Goal: Information Seeking & Learning: Learn about a topic

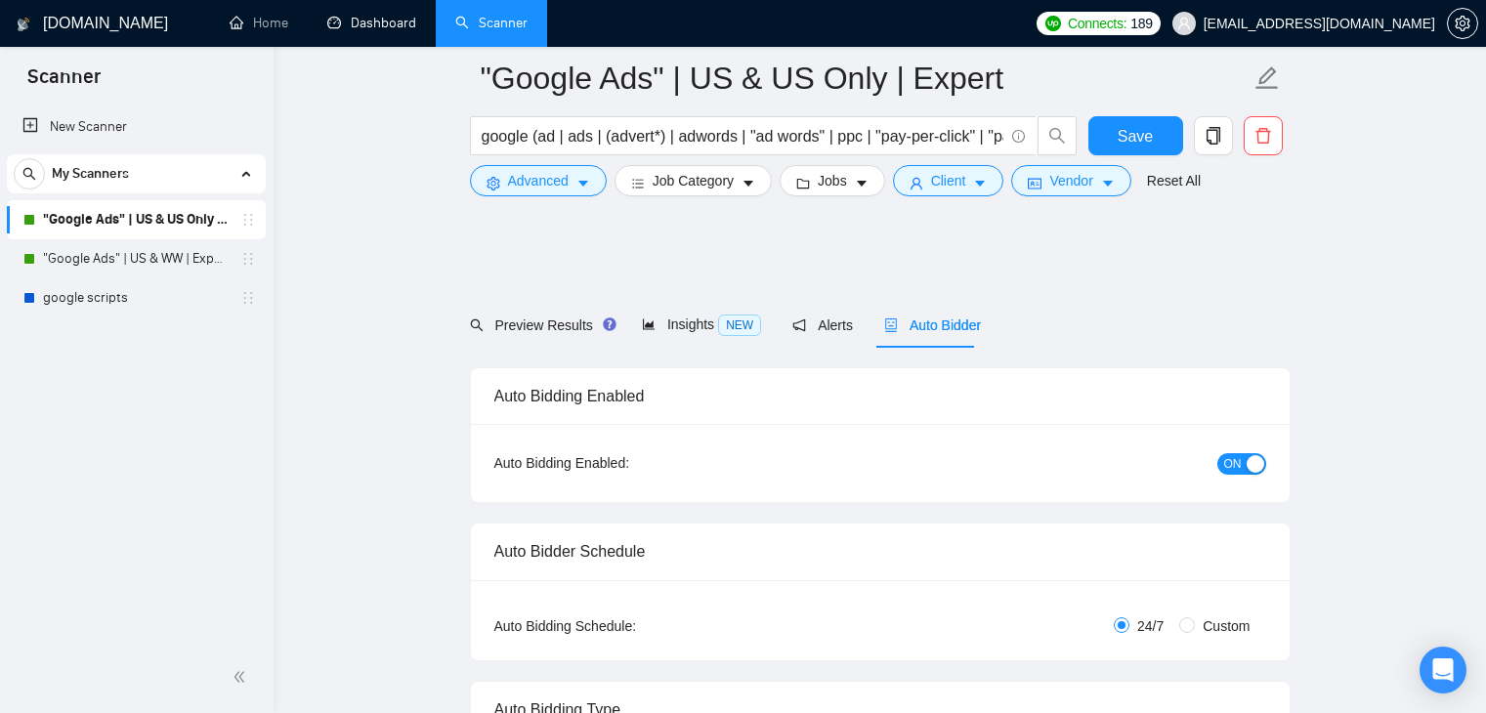
click at [356, 31] on link "Dashboard" at bounding box center [371, 23] width 89 height 17
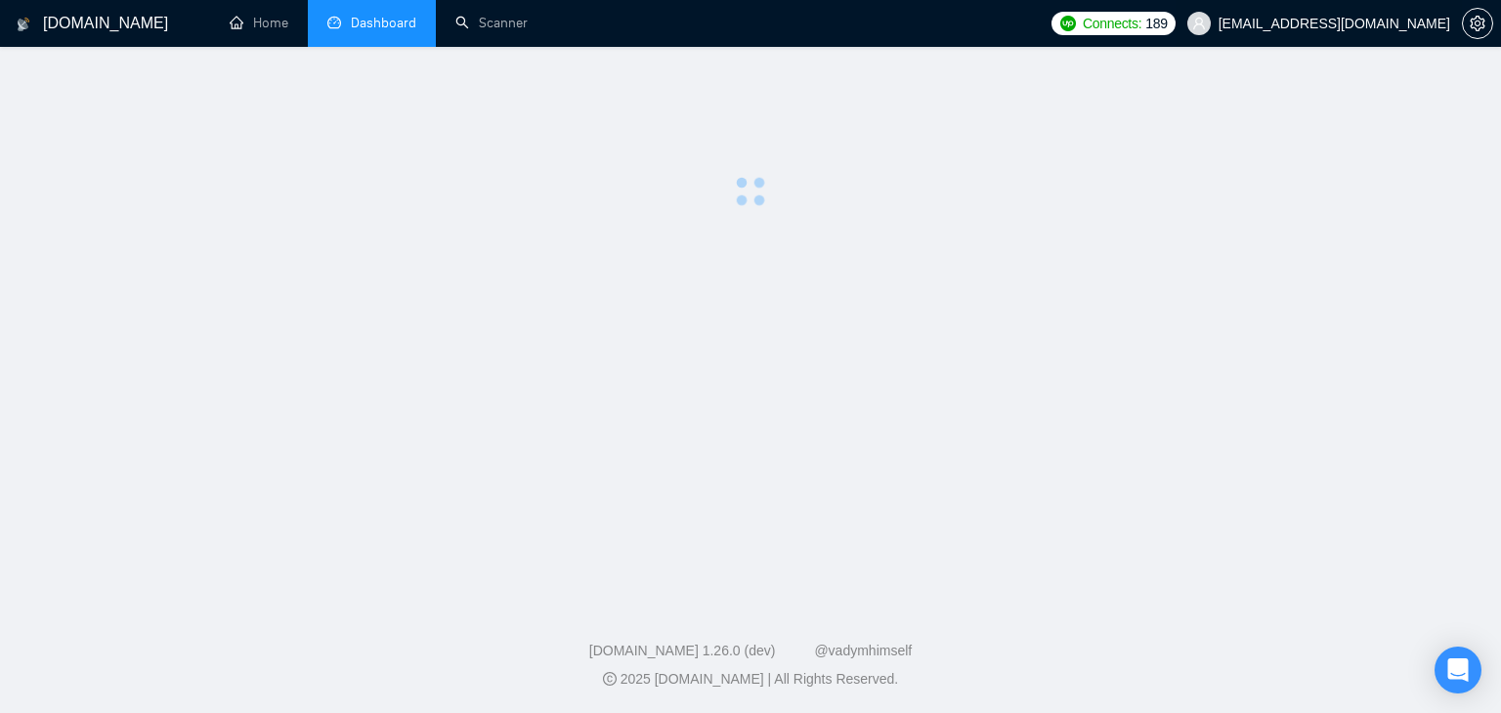
click at [1334, 32] on span "[EMAIL_ADDRESS][DOMAIN_NAME]" at bounding box center [1318, 23] width 286 height 63
click at [1355, 39] on span "[EMAIL_ADDRESS][DOMAIN_NAME]" at bounding box center [1318, 23] width 286 height 63
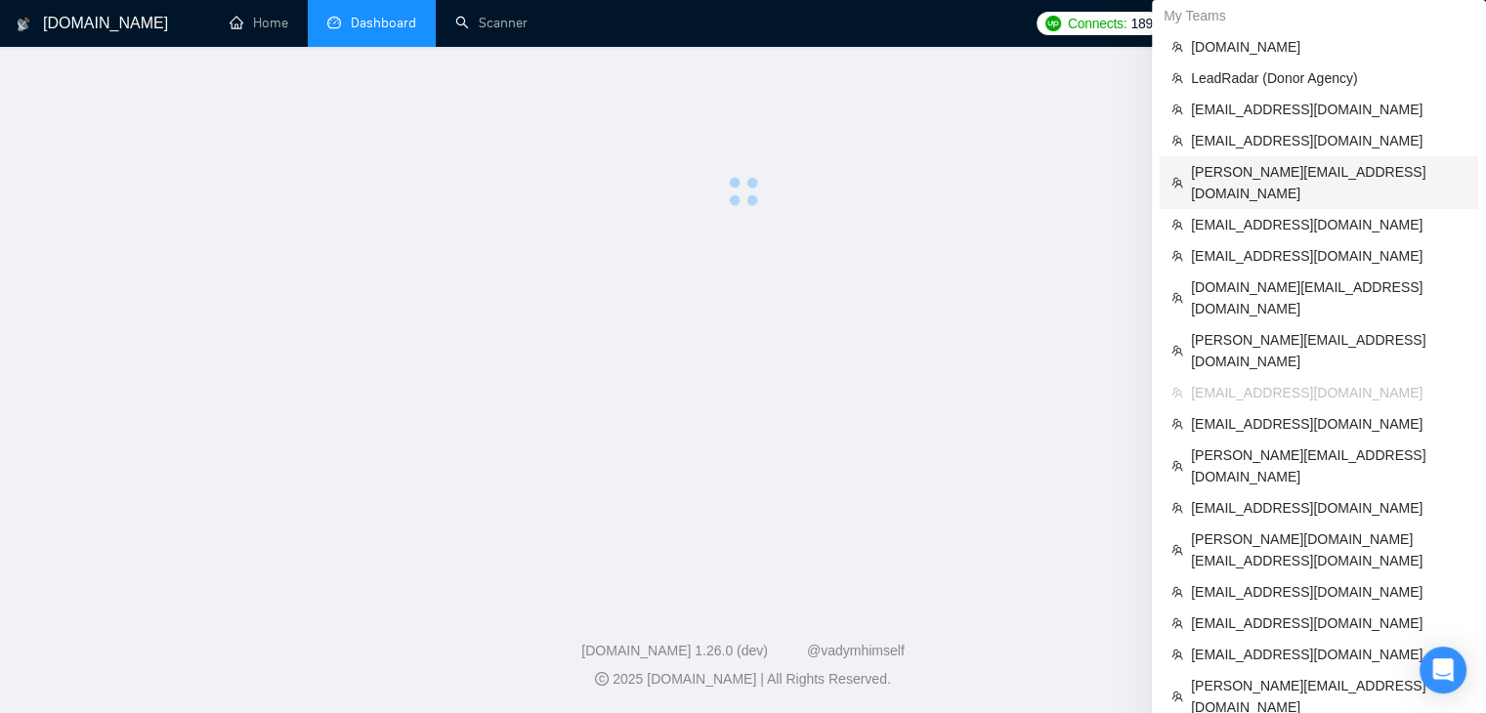
click at [1303, 172] on span "[PERSON_NAME][EMAIL_ADDRESS][DOMAIN_NAME]" at bounding box center [1329, 182] width 276 height 43
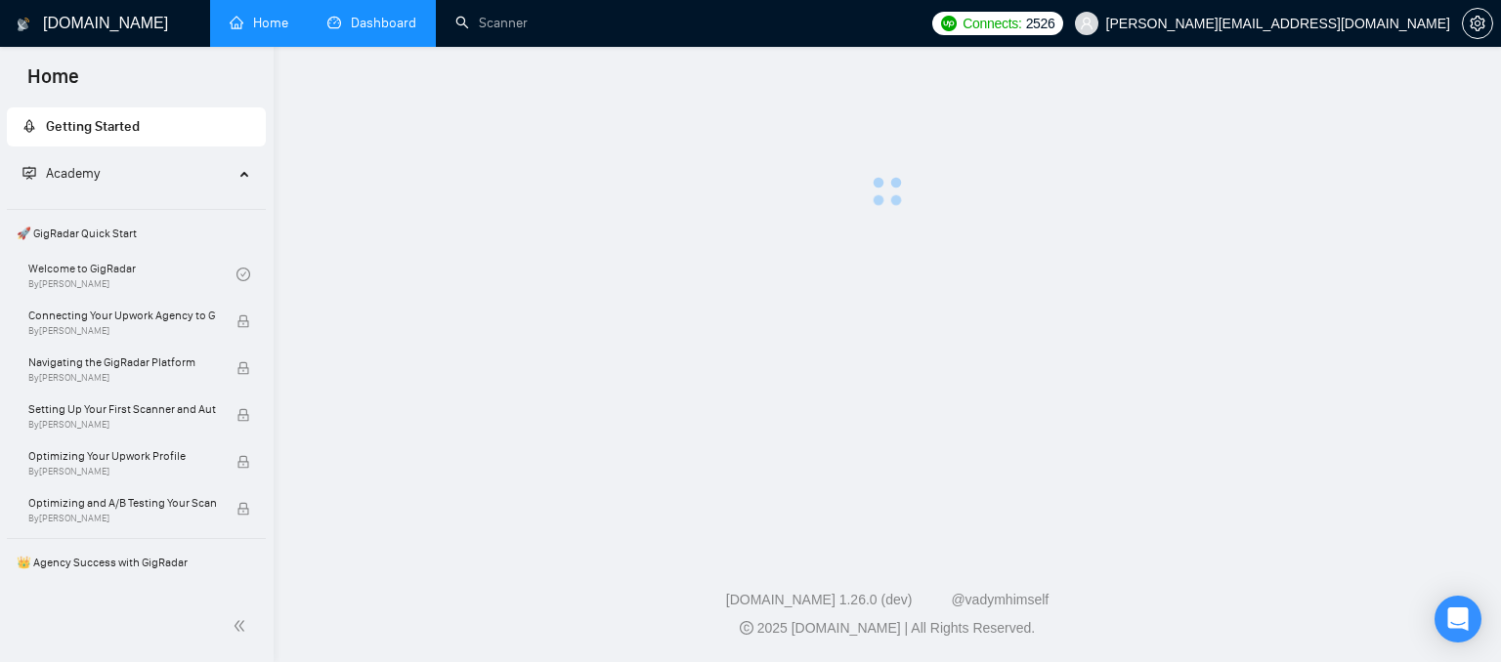
click at [366, 15] on link "Dashboard" at bounding box center [371, 23] width 89 height 17
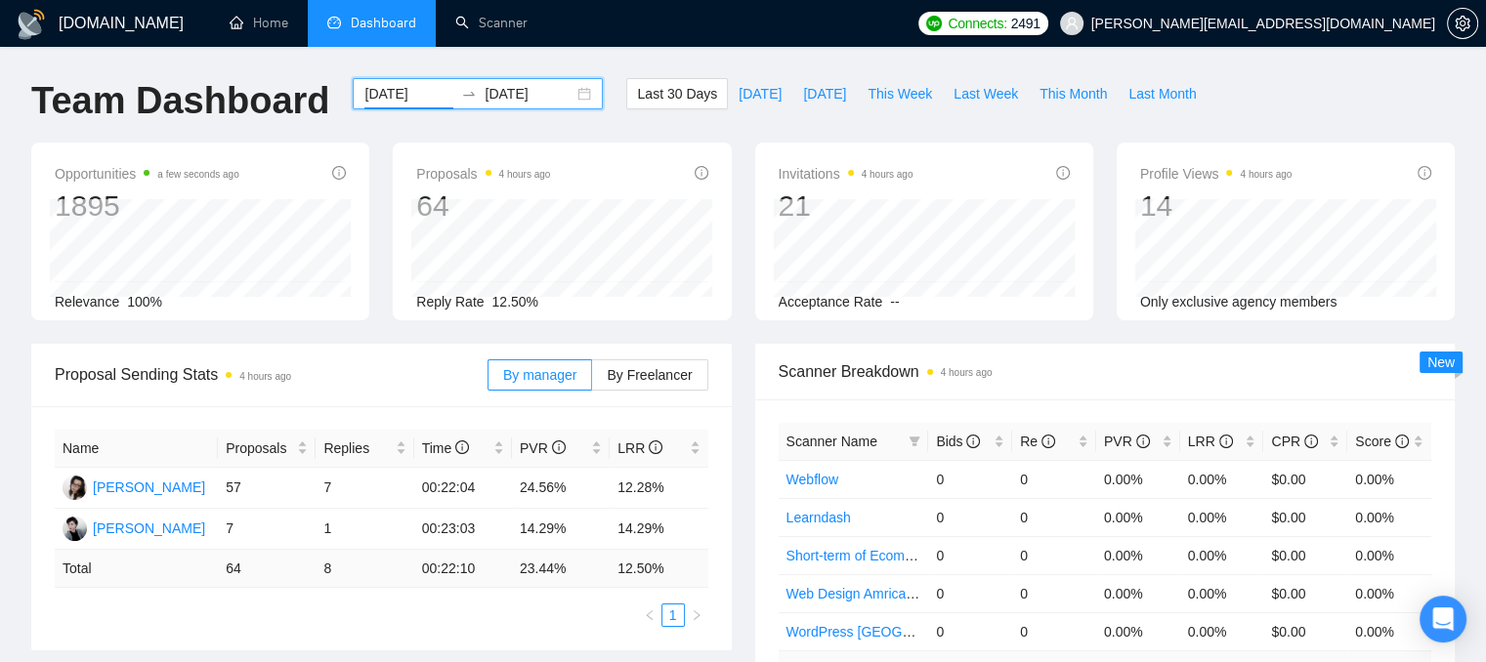
click at [366, 92] on input "[DATE]" at bounding box center [408, 93] width 89 height 21
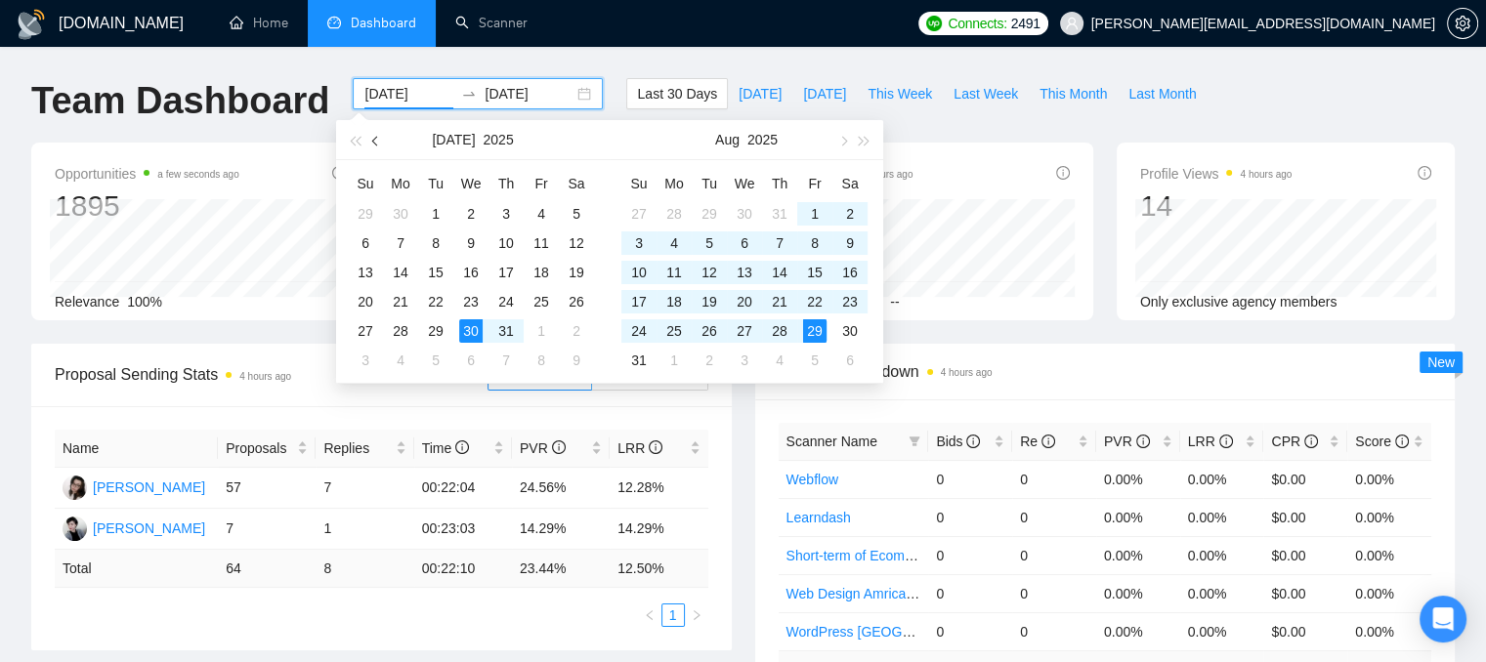
click at [382, 142] on button "button" at bounding box center [375, 139] width 21 height 39
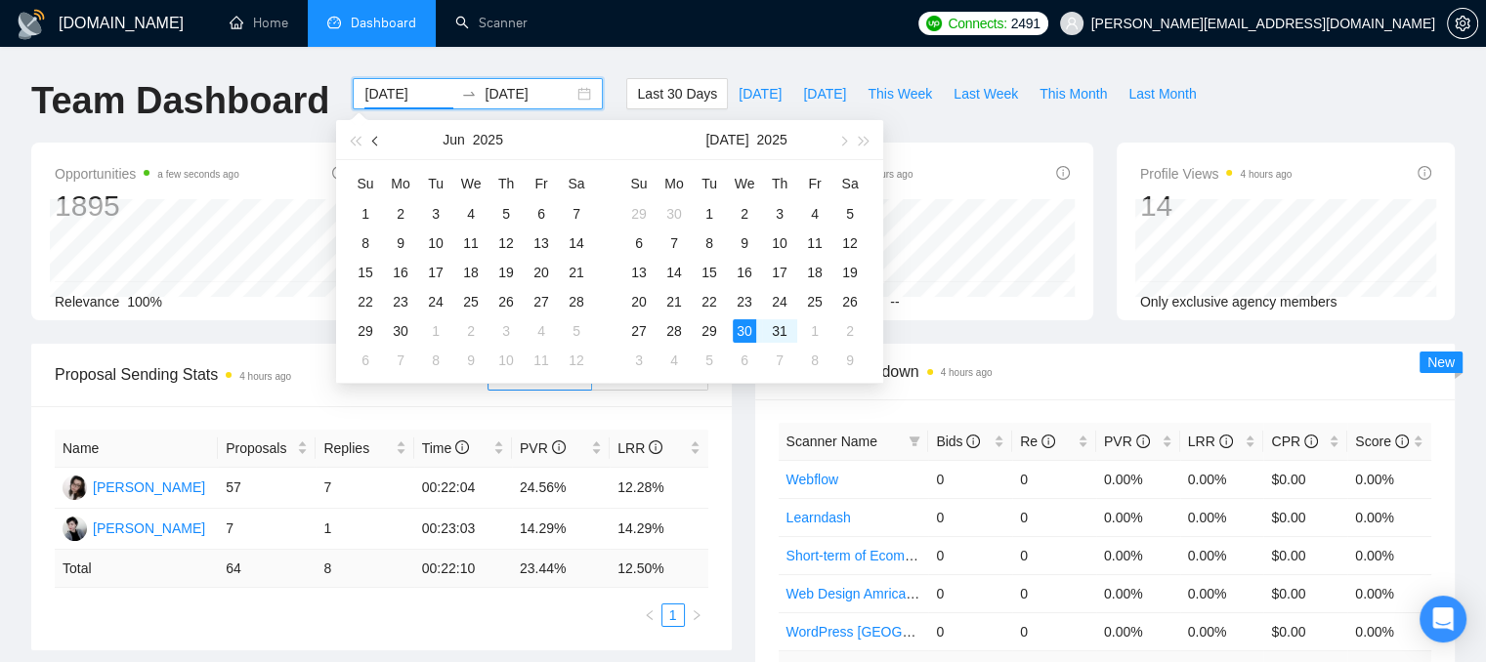
click at [382, 142] on button "button" at bounding box center [375, 139] width 21 height 39
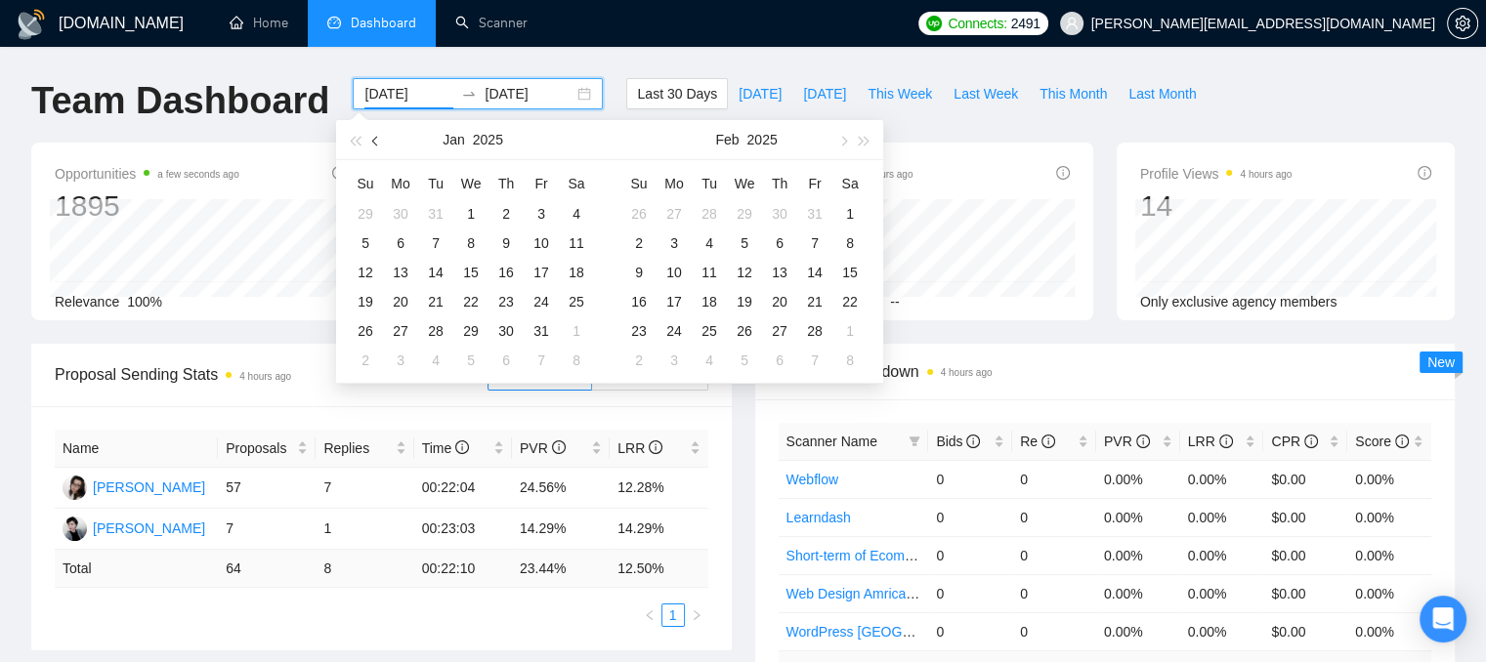
click at [382, 142] on button "button" at bounding box center [375, 139] width 21 height 39
type input "[DATE]"
click at [747, 216] on div "1" at bounding box center [744, 213] width 23 height 23
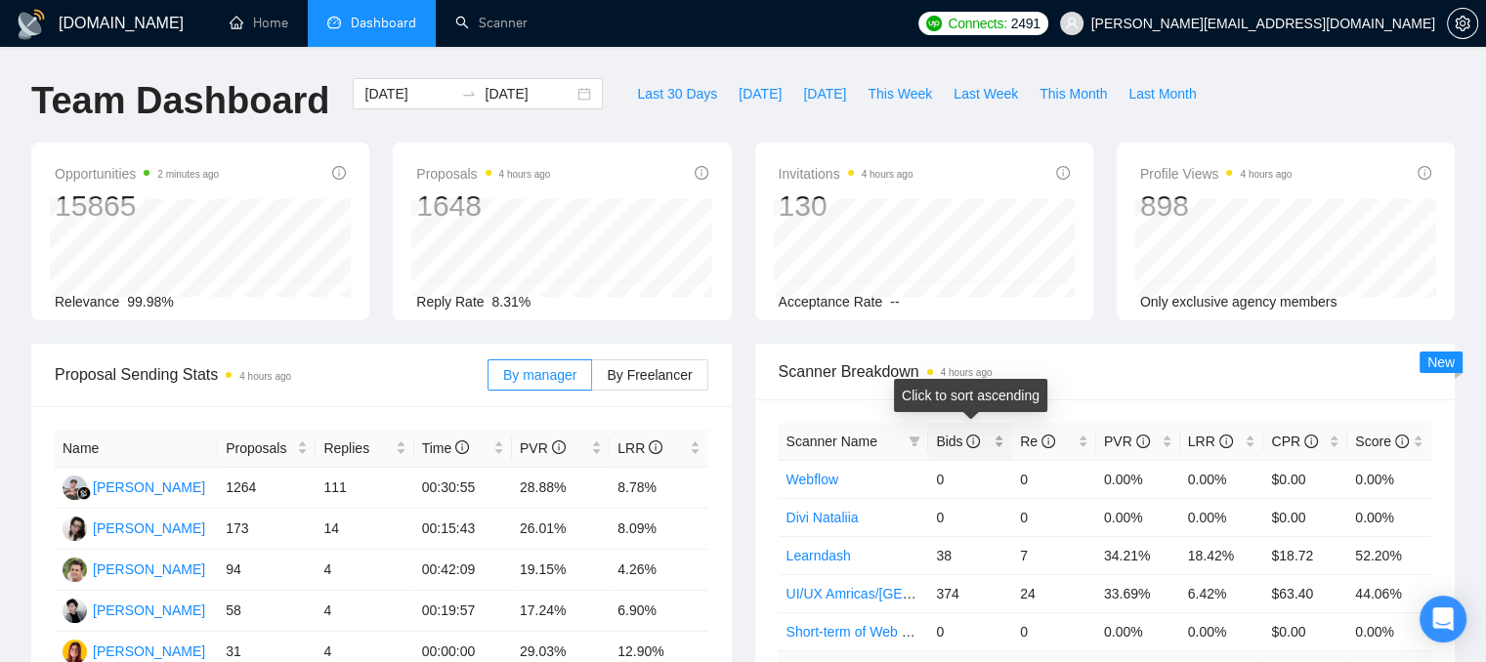
click at [999, 444] on div "Bids" at bounding box center [970, 441] width 68 height 21
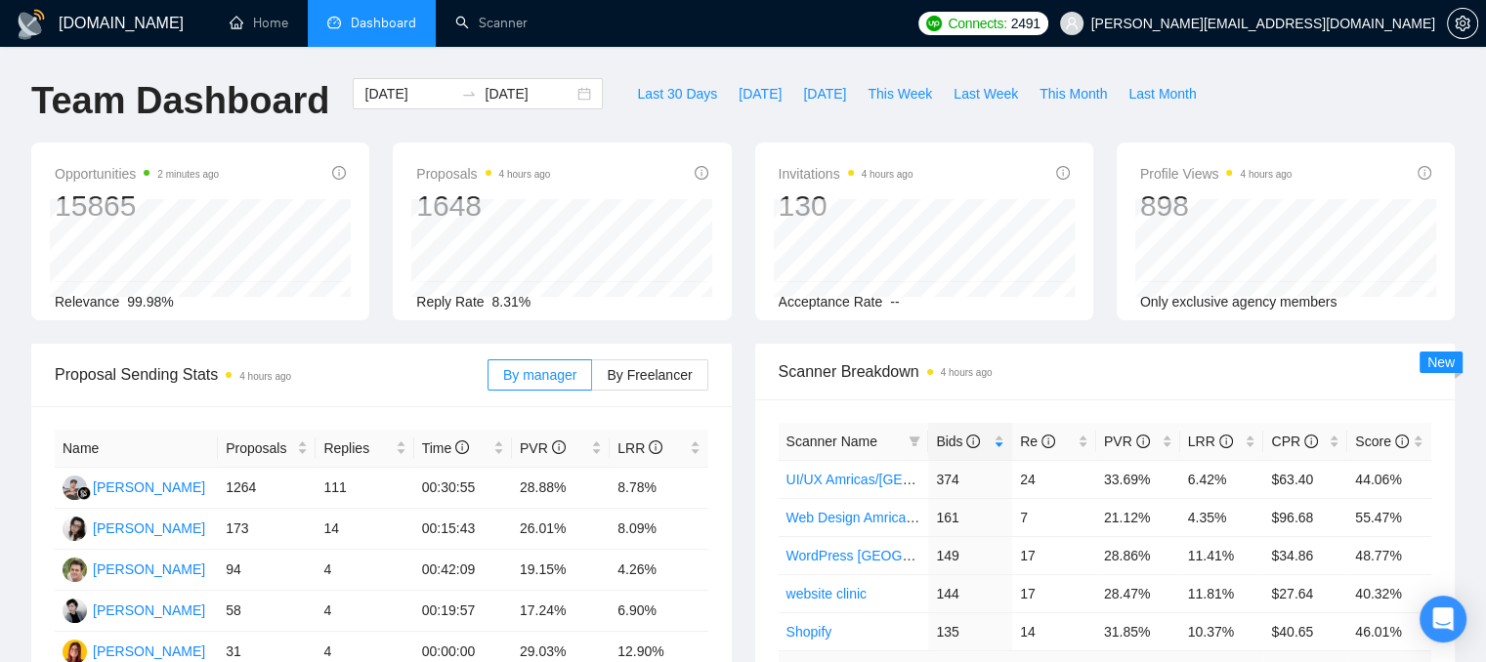
click at [750, 329] on div "Opportunities 2 minutes ago 15865 Relevance 99.98% Proposals 4 hours ago 1648 […" at bounding box center [743, 243] width 1447 height 201
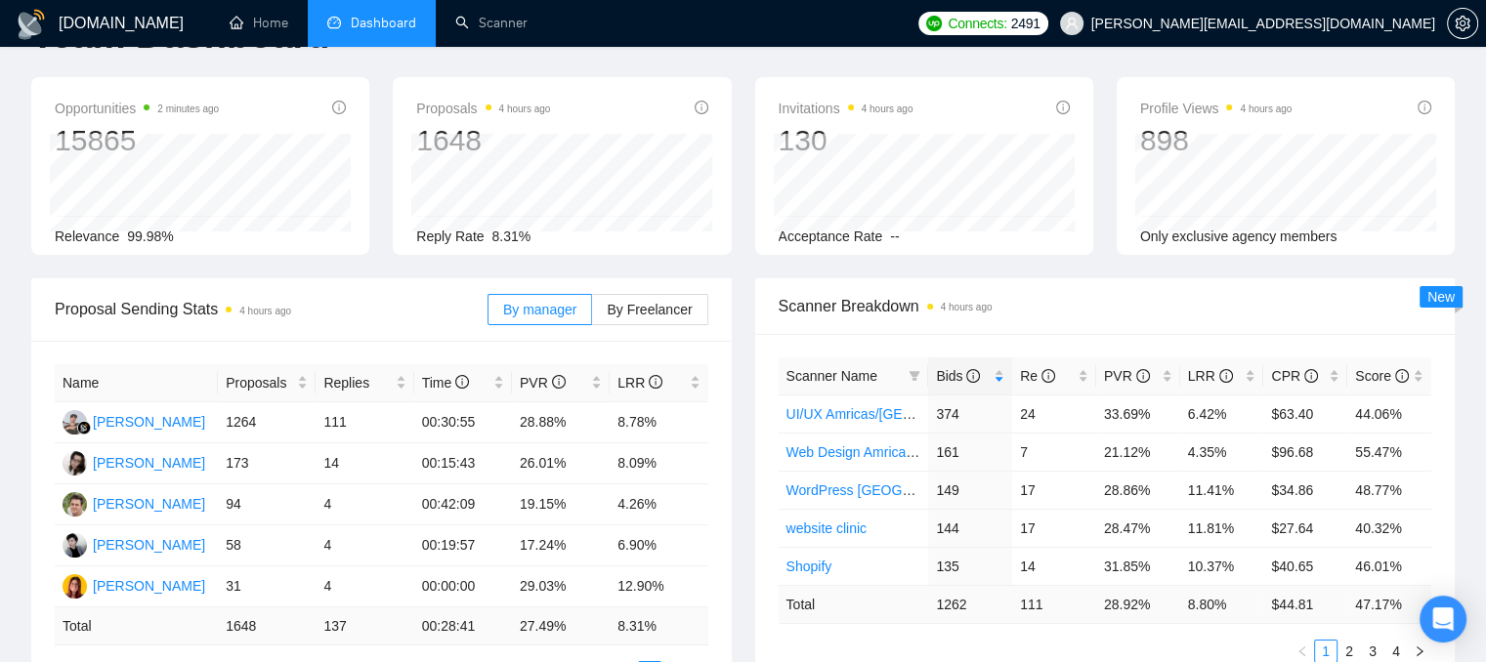
scroll to position [98, 0]
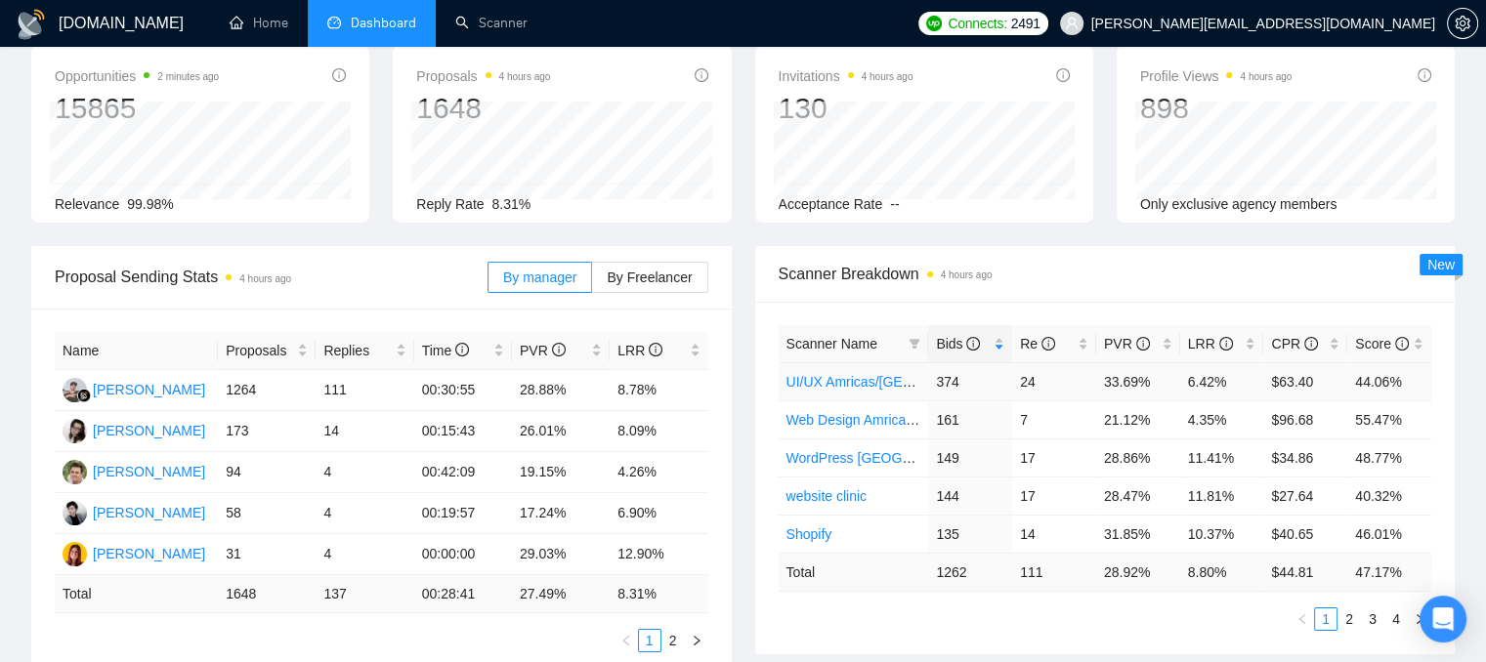
click at [811, 382] on link "UI/UX Amricas/[GEOGRAPHIC_DATA]/[GEOGRAPHIC_DATA]" at bounding box center [977, 382] width 381 height 16
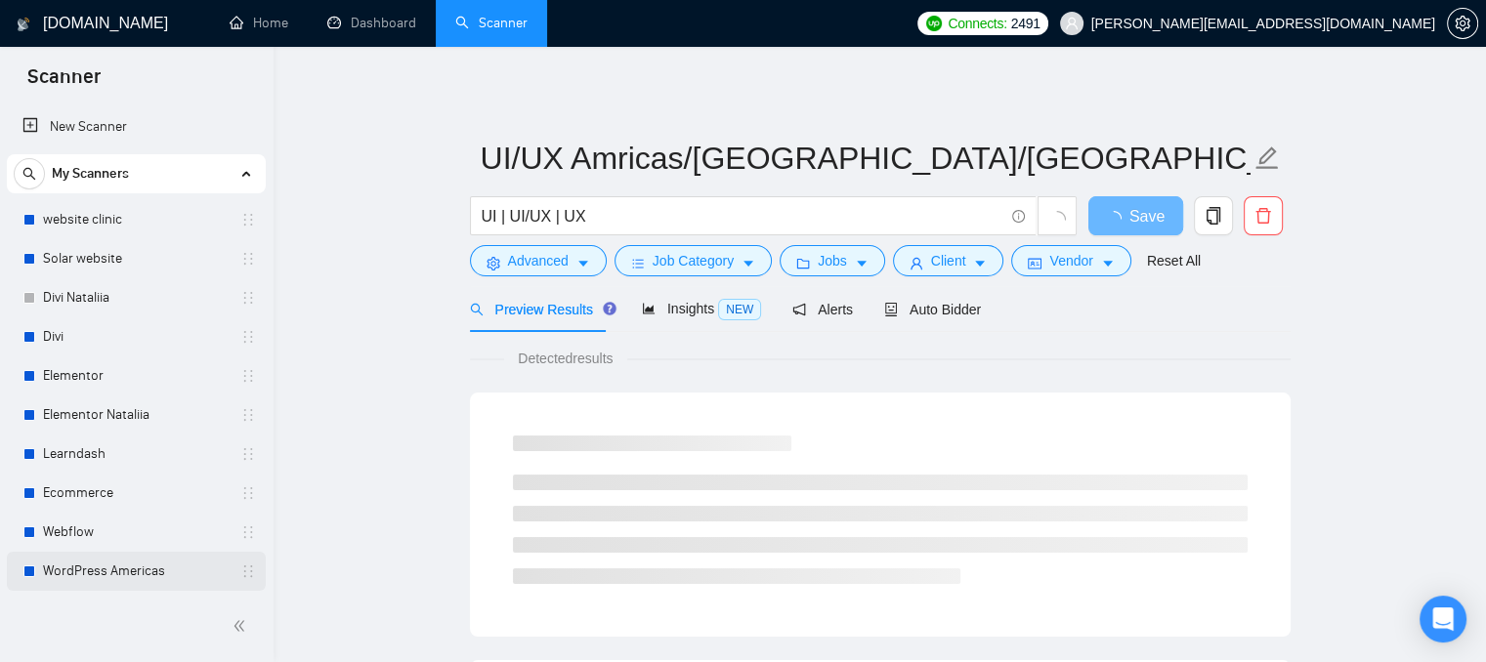
click at [105, 569] on link "WordPress Americas" at bounding box center [136, 571] width 186 height 39
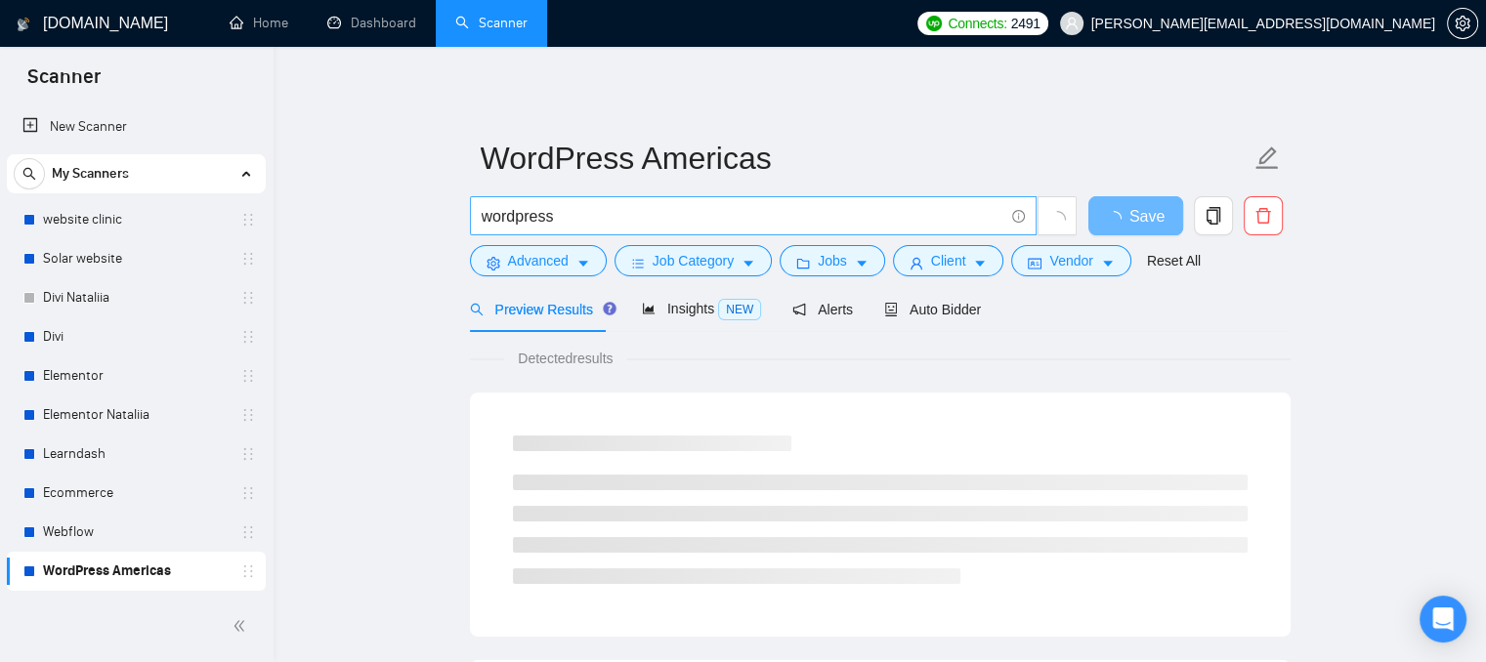
click at [554, 222] on input "wordpress" at bounding box center [743, 216] width 522 height 24
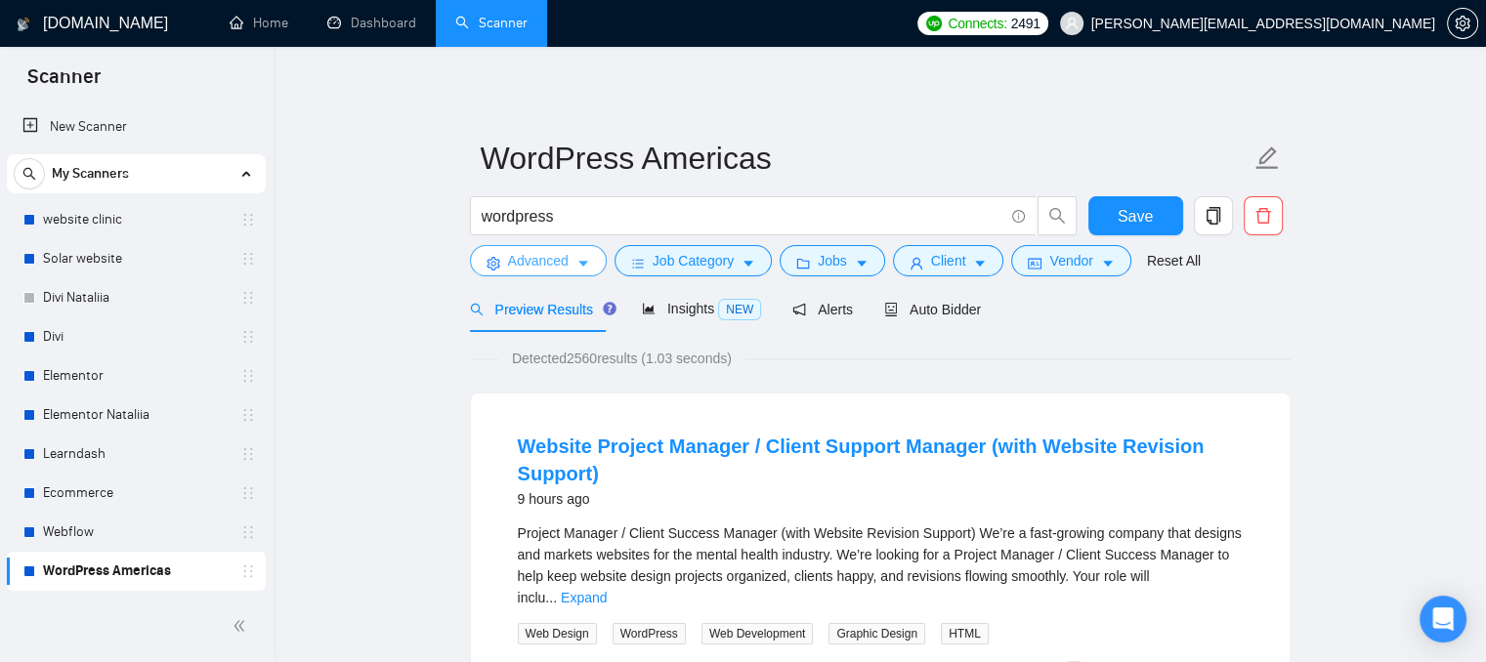
click at [522, 263] on span "Advanced" at bounding box center [538, 260] width 61 height 21
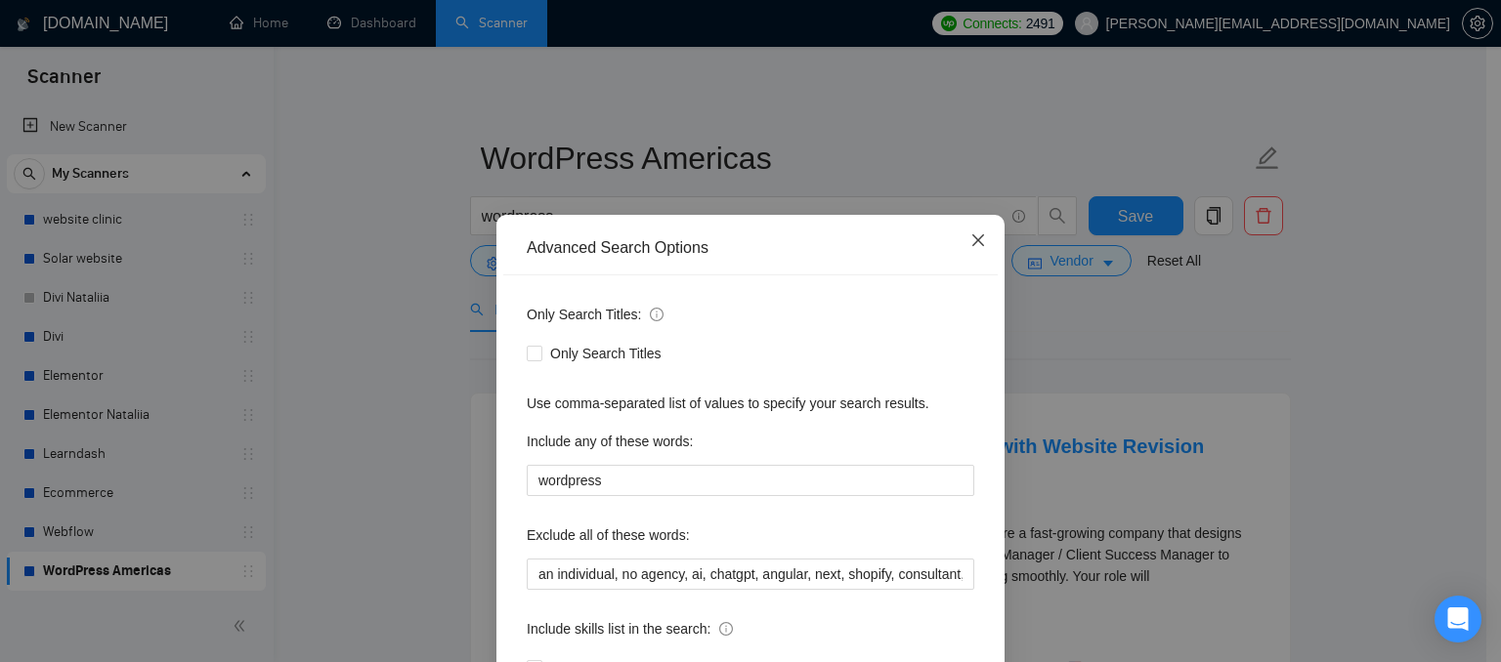
click at [972, 245] on icon "close" at bounding box center [978, 241] width 16 height 16
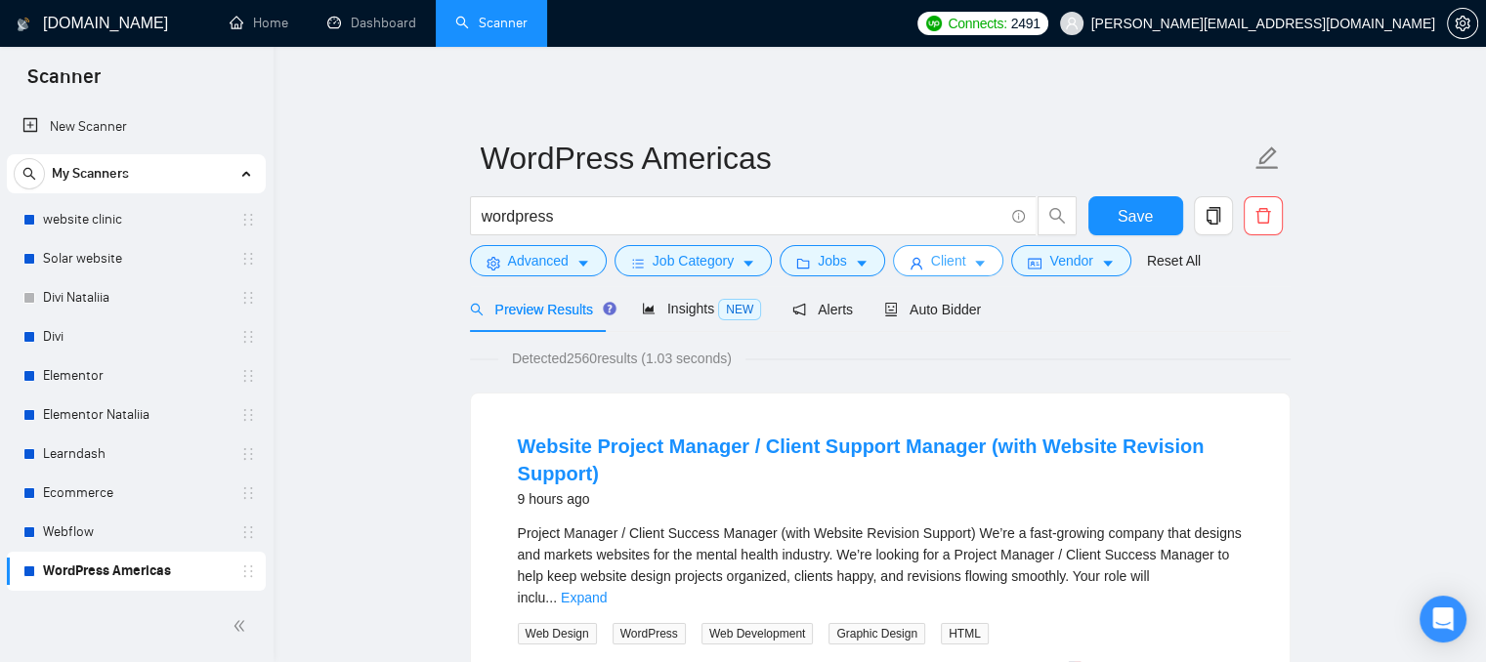
click at [918, 264] on button "Client" at bounding box center [948, 260] width 111 height 31
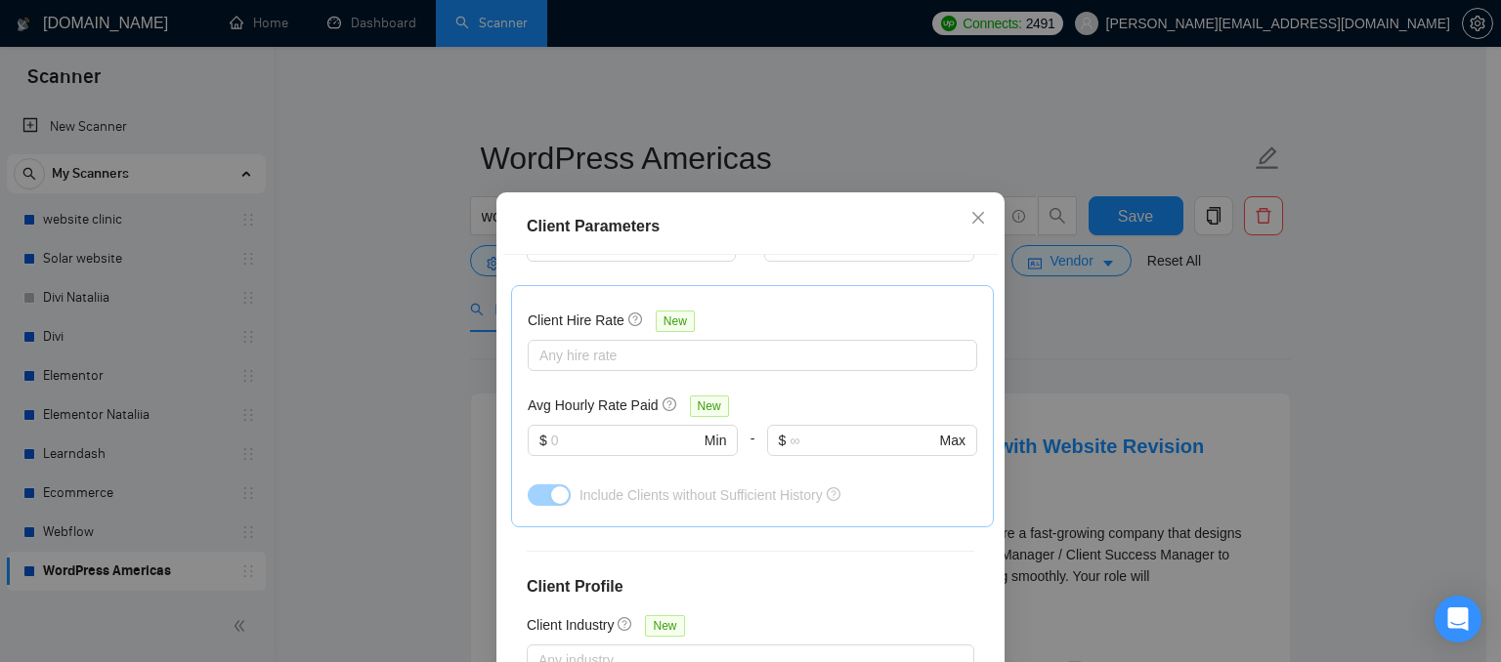
scroll to position [586, 0]
drag, startPoint x: 510, startPoint y: 318, endPoint x: 613, endPoint y: 327, distance: 103.1
click at [613, 327] on div "Client Hire Rate New Any hire rate Avg Hourly Rate Paid New $ Min - $ Max Inclu…" at bounding box center [752, 403] width 483 height 242
drag, startPoint x: 521, startPoint y: 401, endPoint x: 641, endPoint y: 405, distance: 120.2
click at [641, 405] on h5 "Avg Hourly Rate Paid" at bounding box center [593, 402] width 131 height 21
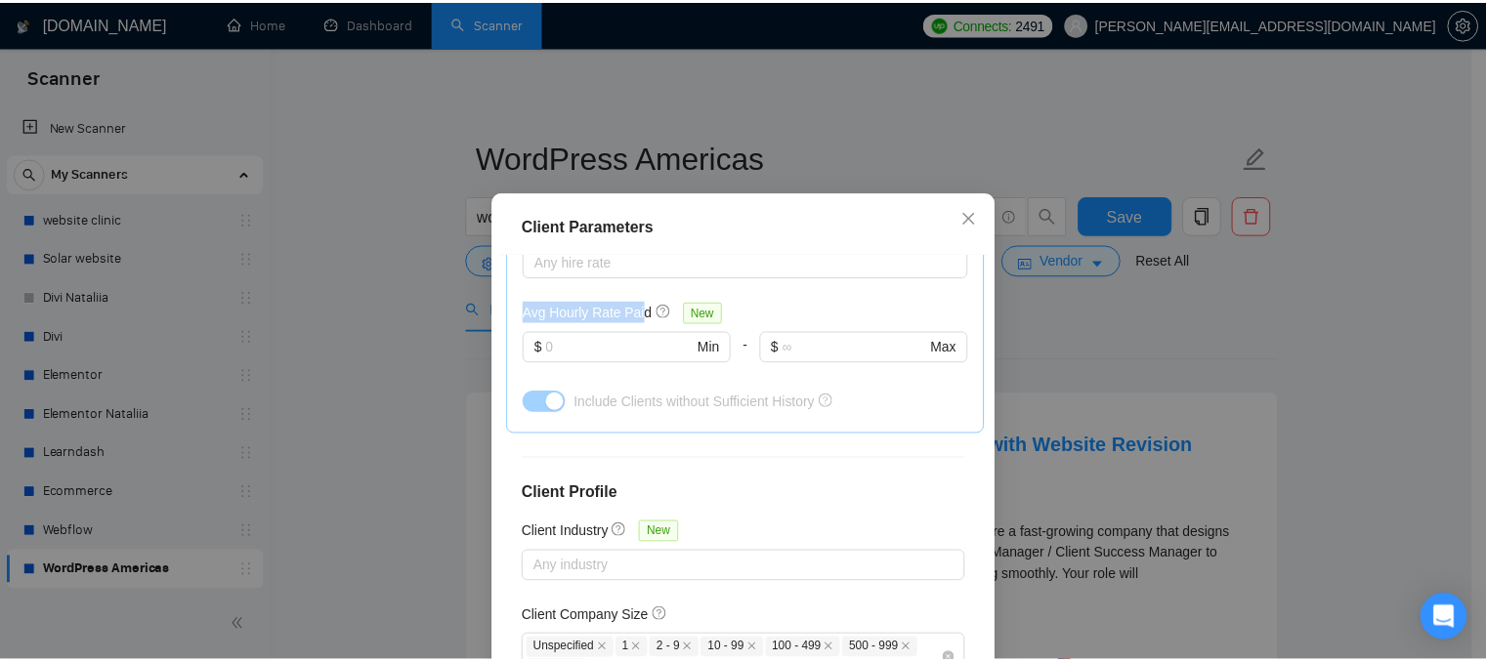
scroll to position [774, 0]
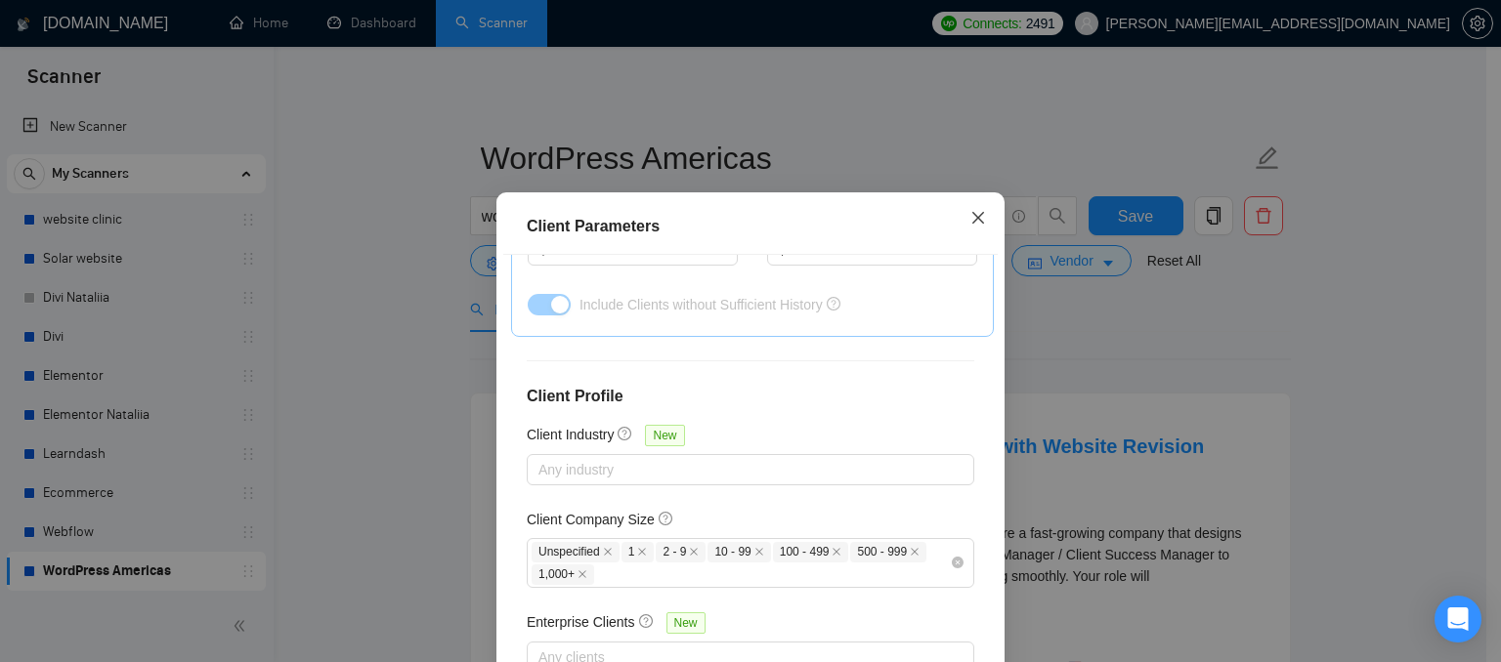
click at [972, 218] on icon "close" at bounding box center [978, 218] width 12 height 12
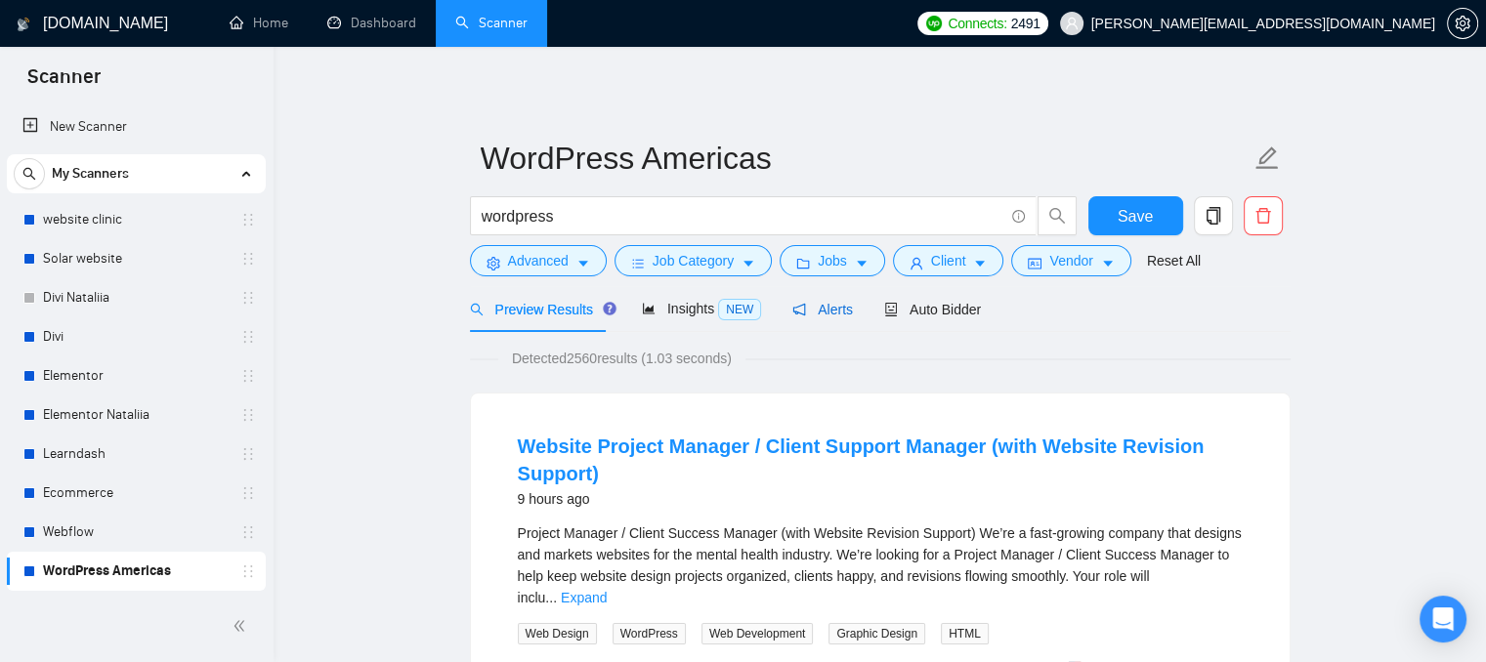
click at [814, 303] on span "Alerts" at bounding box center [822, 310] width 61 height 16
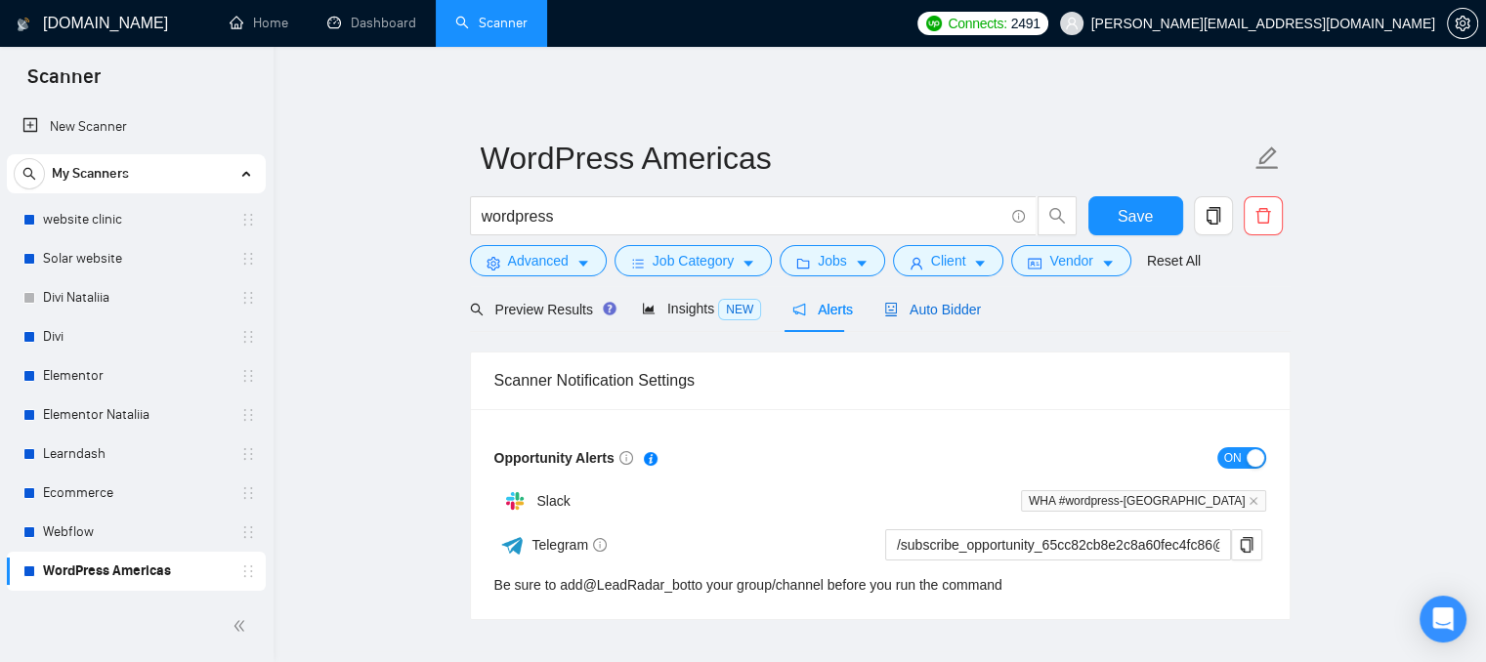
click at [903, 302] on span "Auto Bidder" at bounding box center [932, 310] width 97 height 16
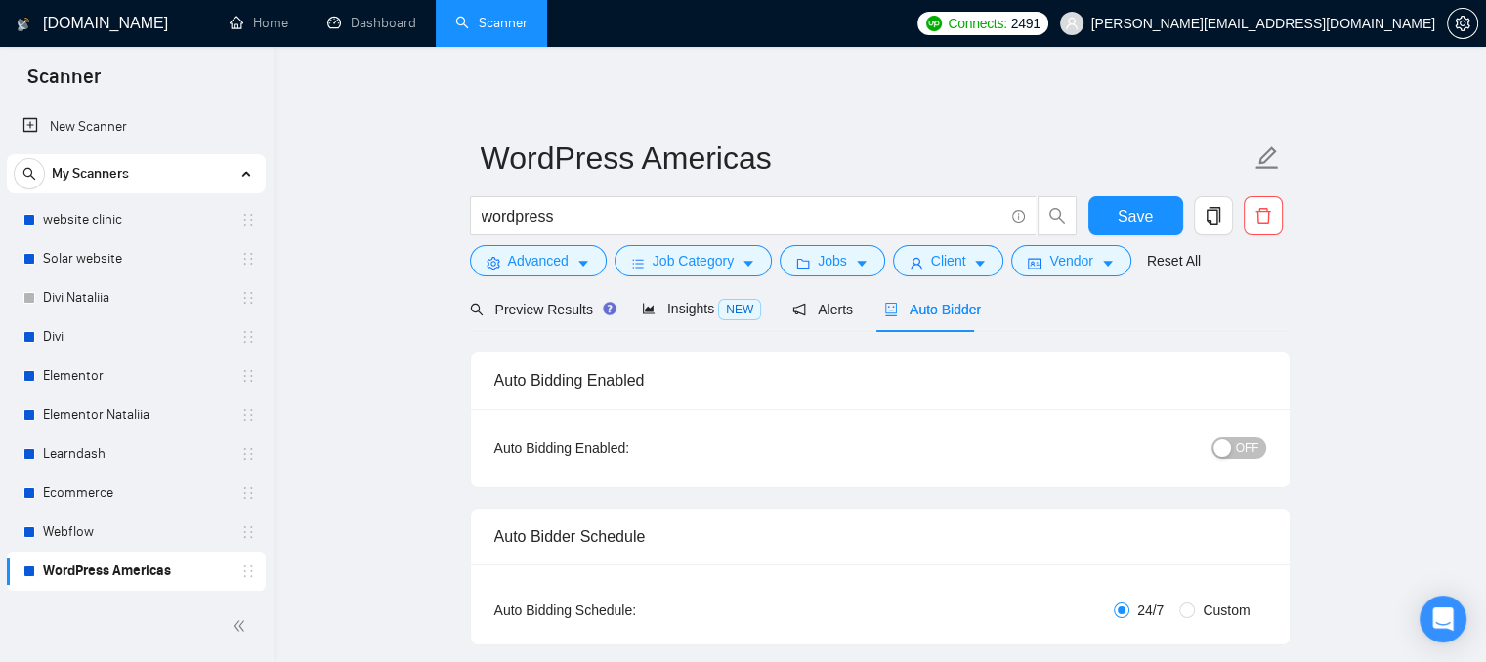
radio input "false"
radio input "true"
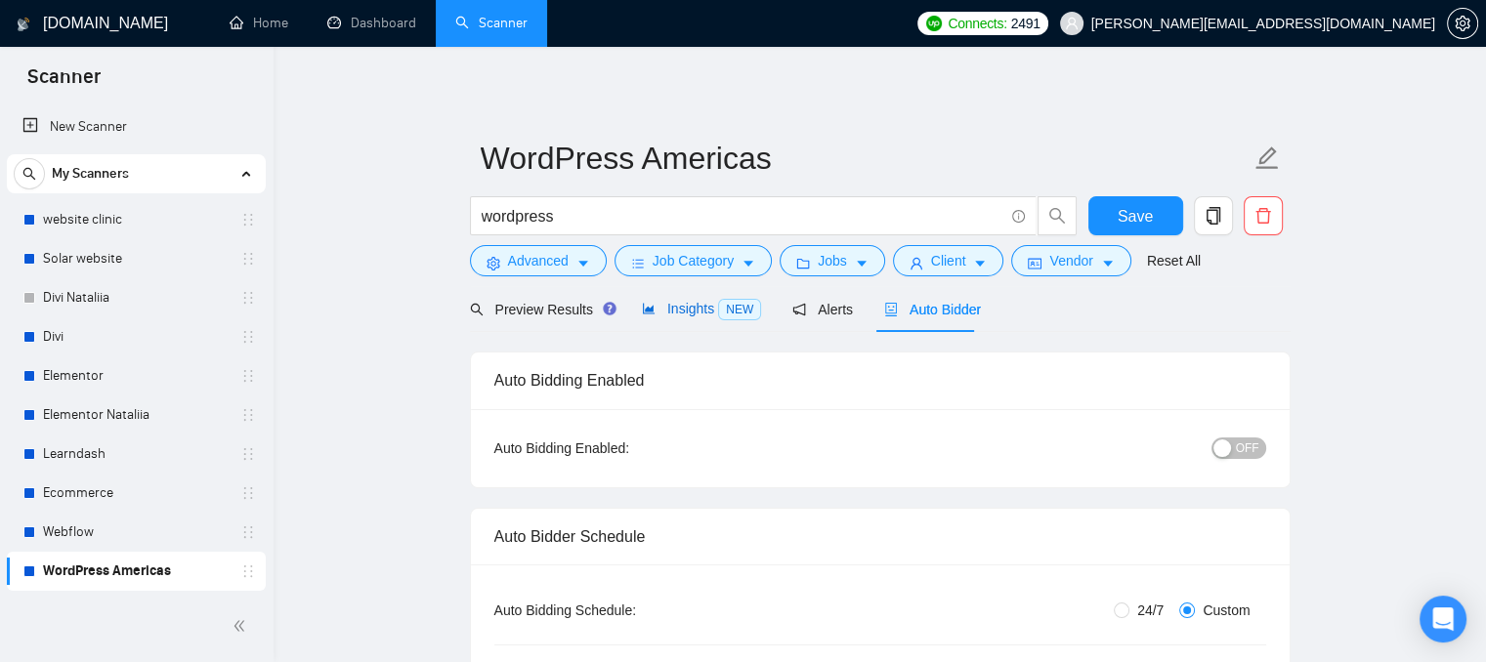
click at [697, 301] on span "Insights NEW" at bounding box center [701, 309] width 119 height 16
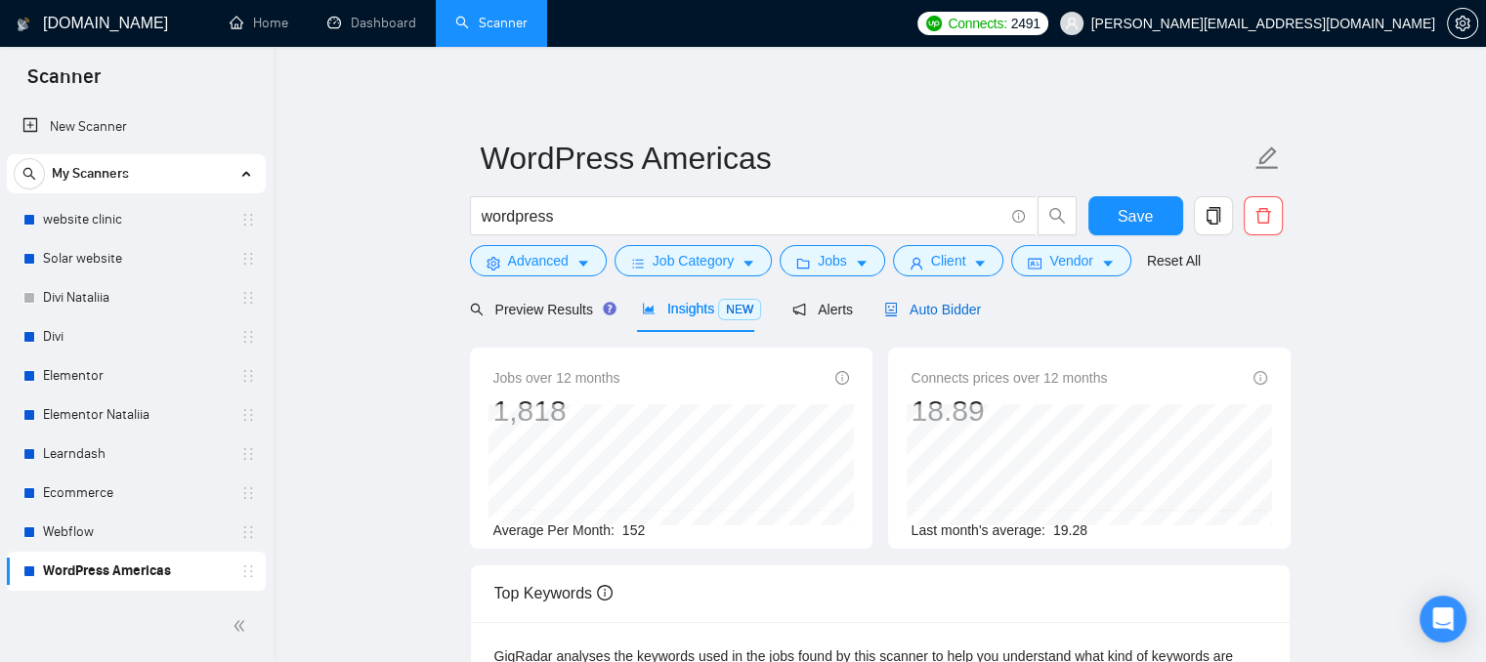
click at [918, 314] on span "Auto Bidder" at bounding box center [932, 310] width 97 height 16
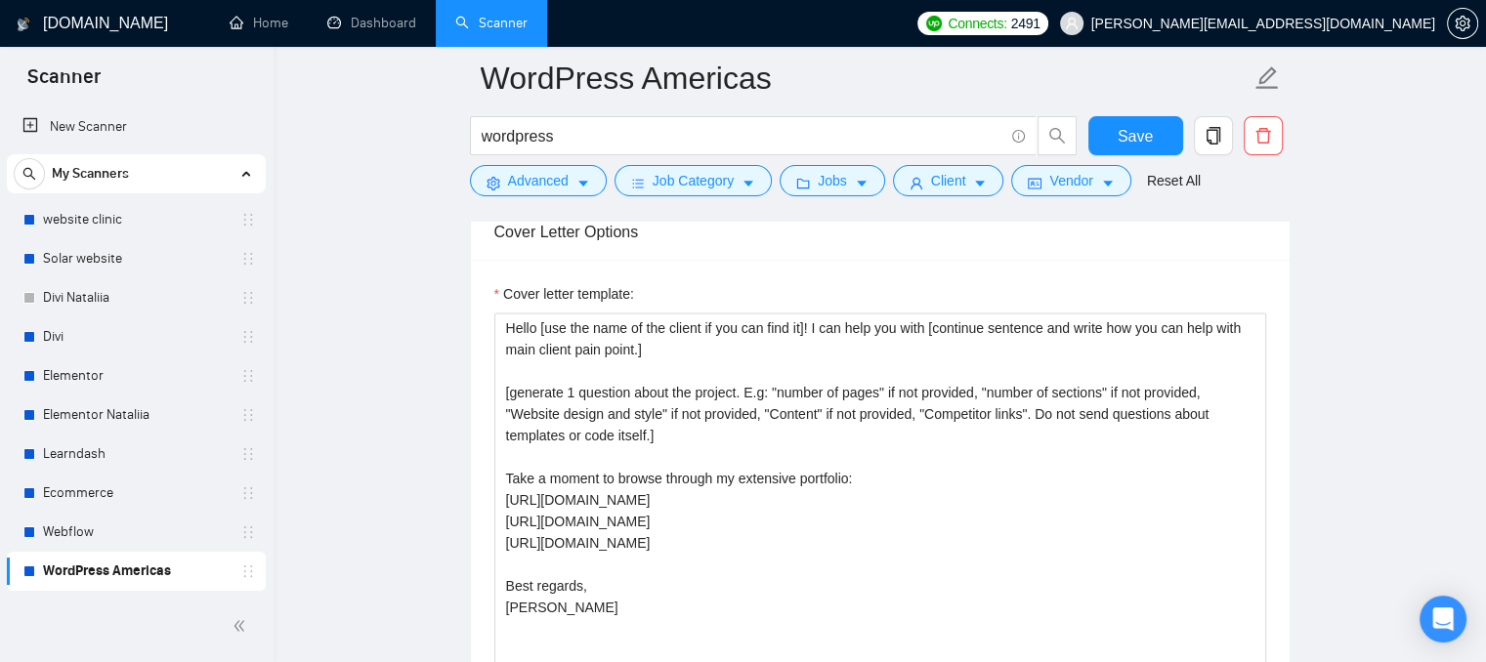
scroll to position [2541, 0]
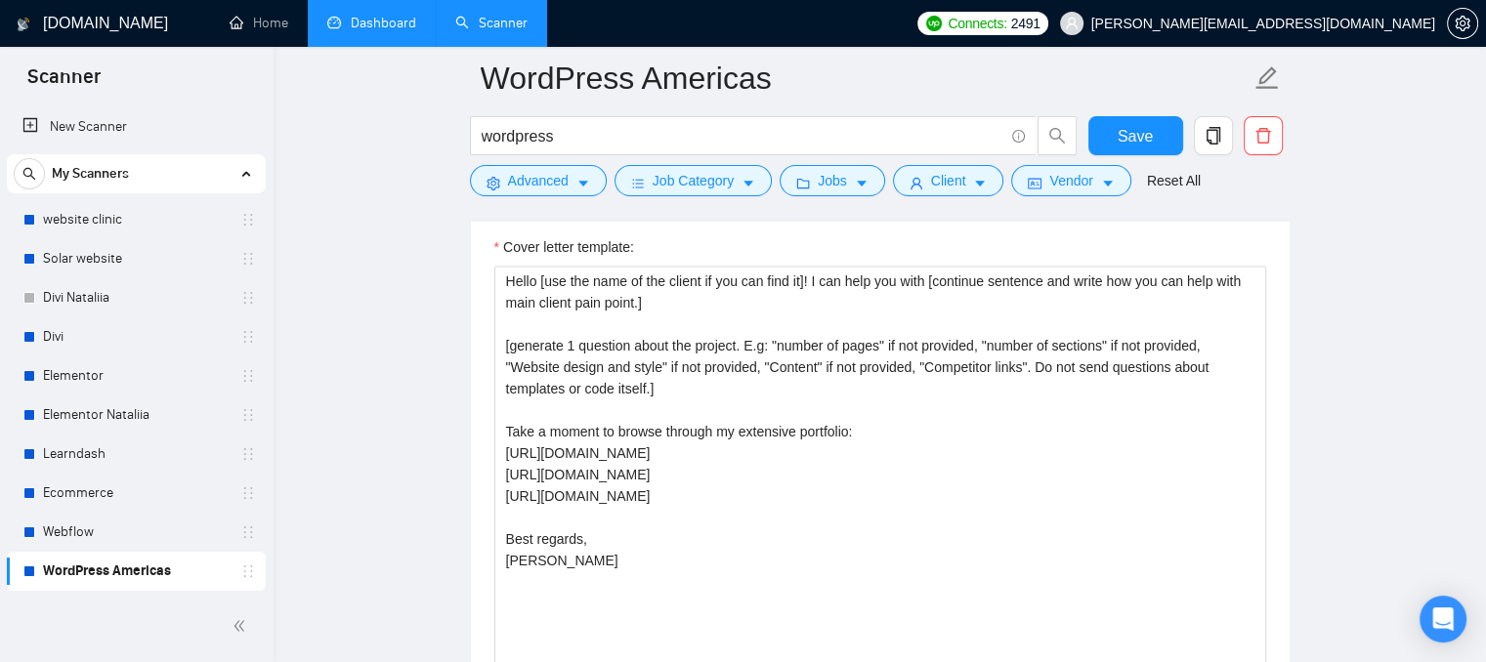
click at [363, 31] on link "Dashboard" at bounding box center [371, 23] width 89 height 17
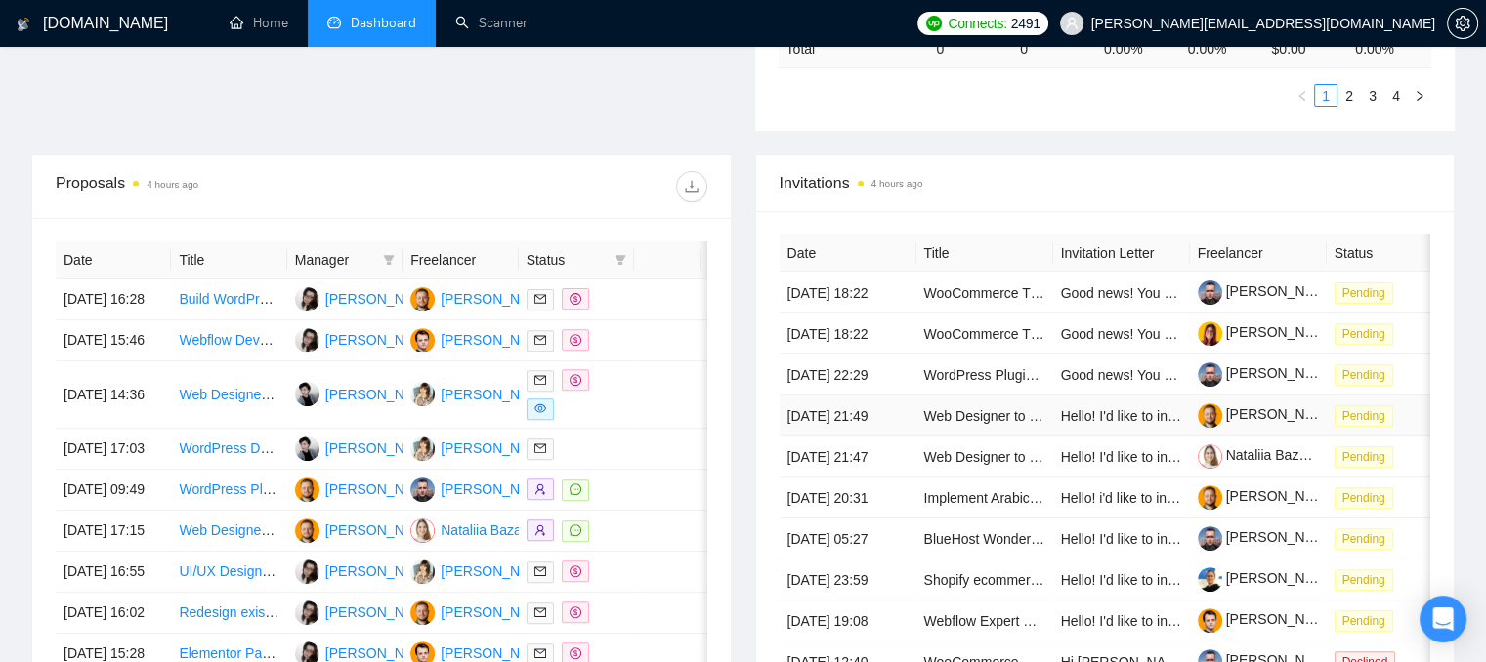
scroll to position [312, 0]
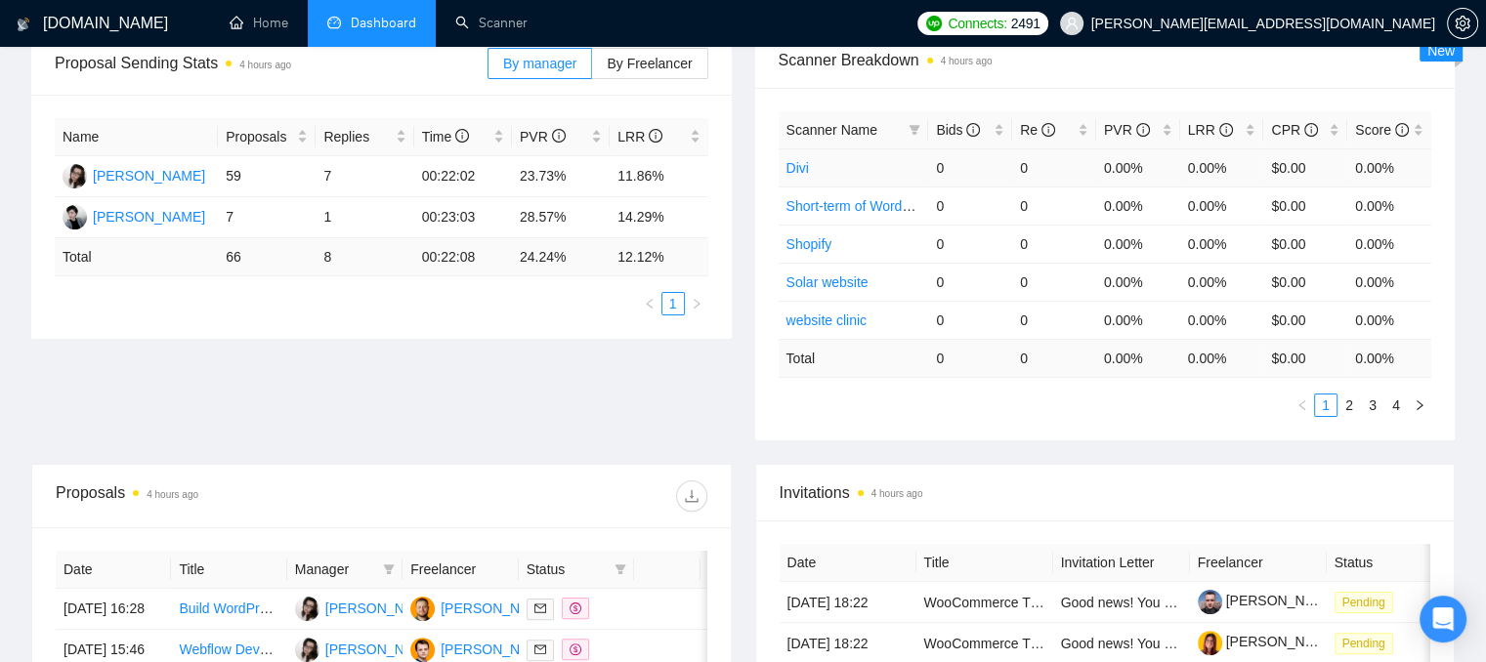
click at [800, 169] on link "Divi" at bounding box center [798, 168] width 22 height 16
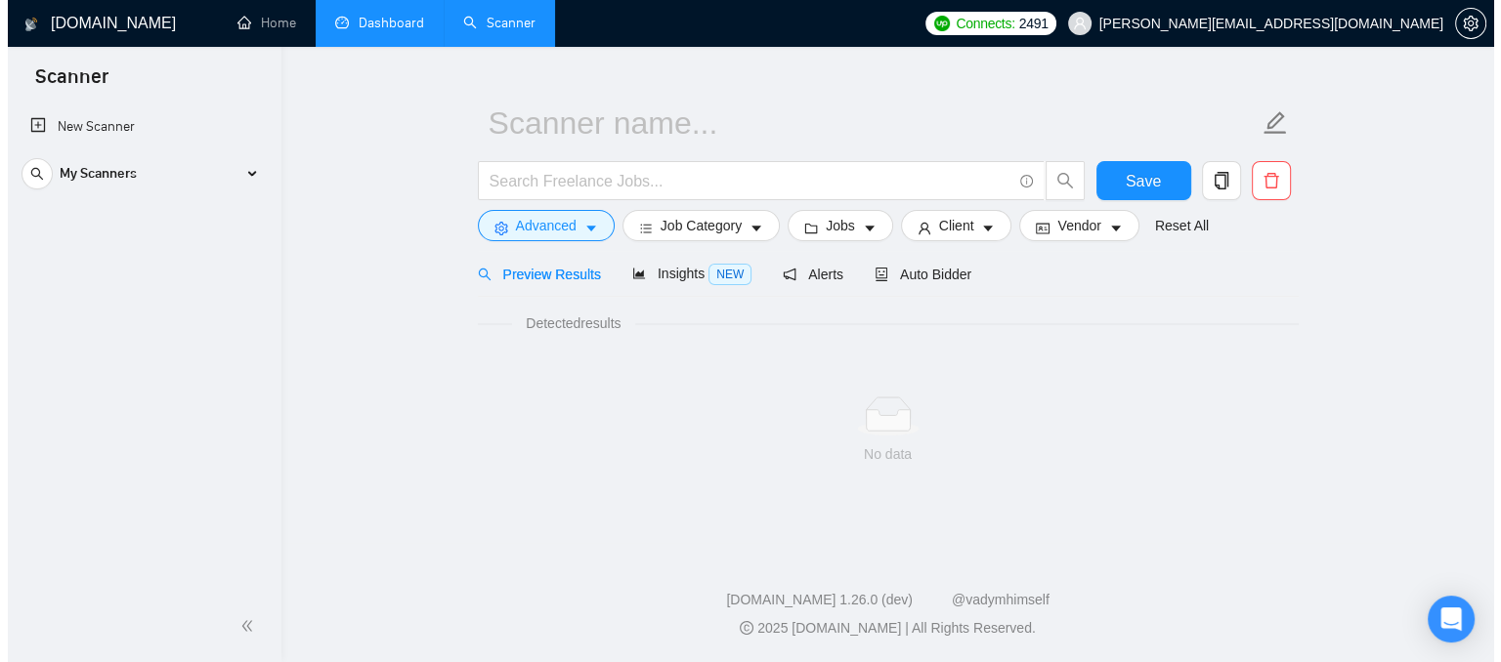
scroll to position [35, 0]
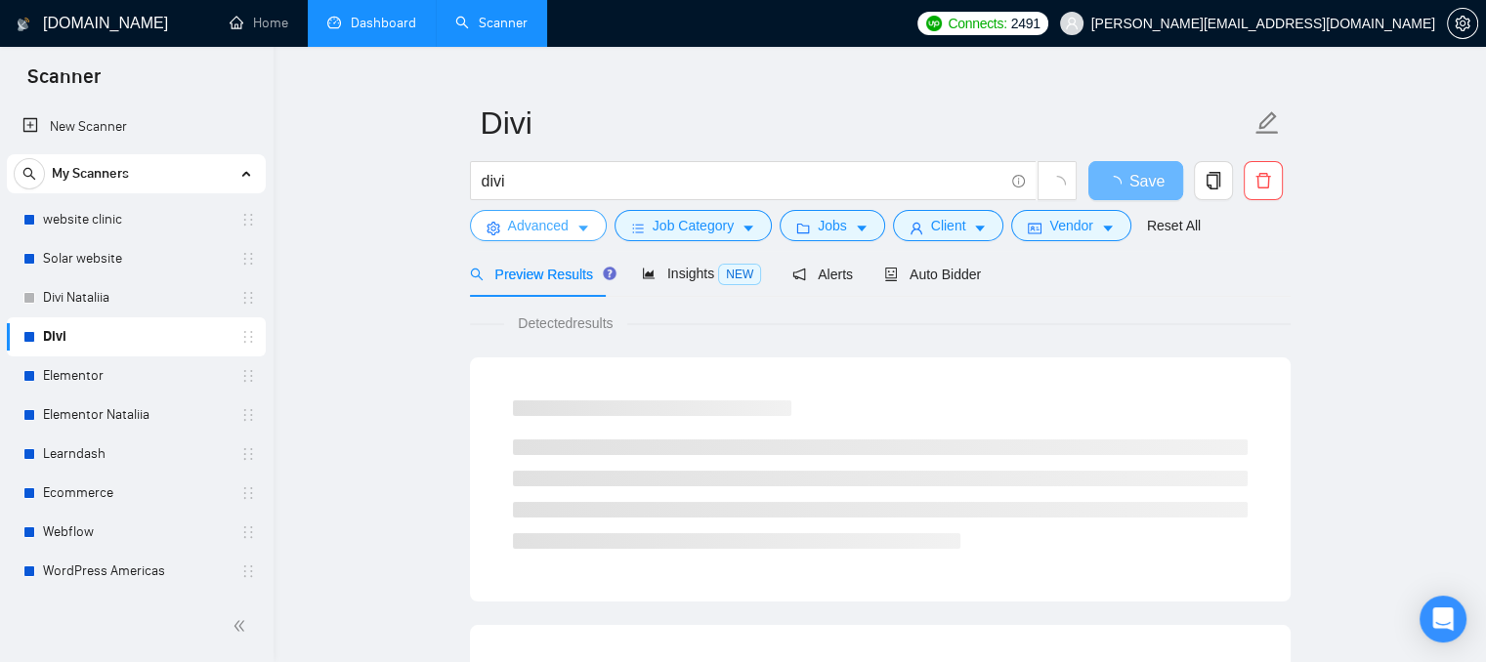
click at [535, 235] on span "Advanced" at bounding box center [538, 225] width 61 height 21
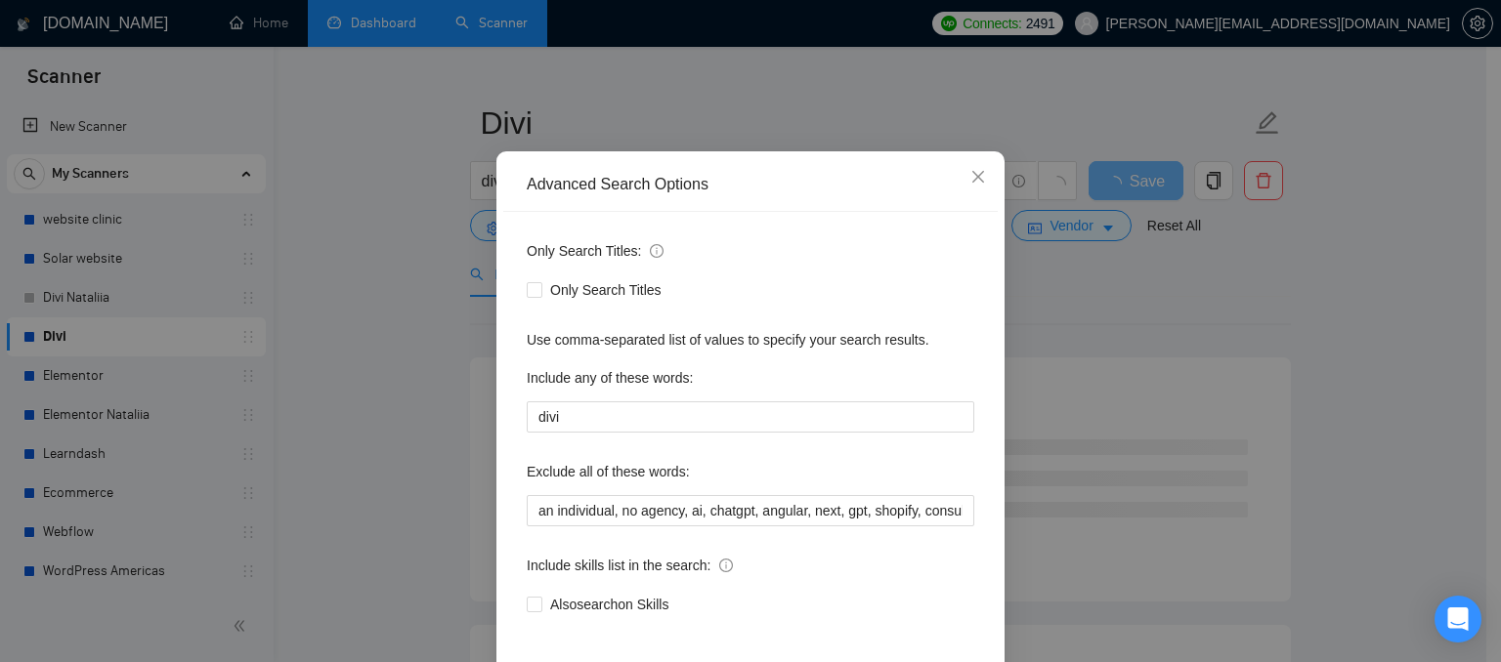
scroll to position [98, 0]
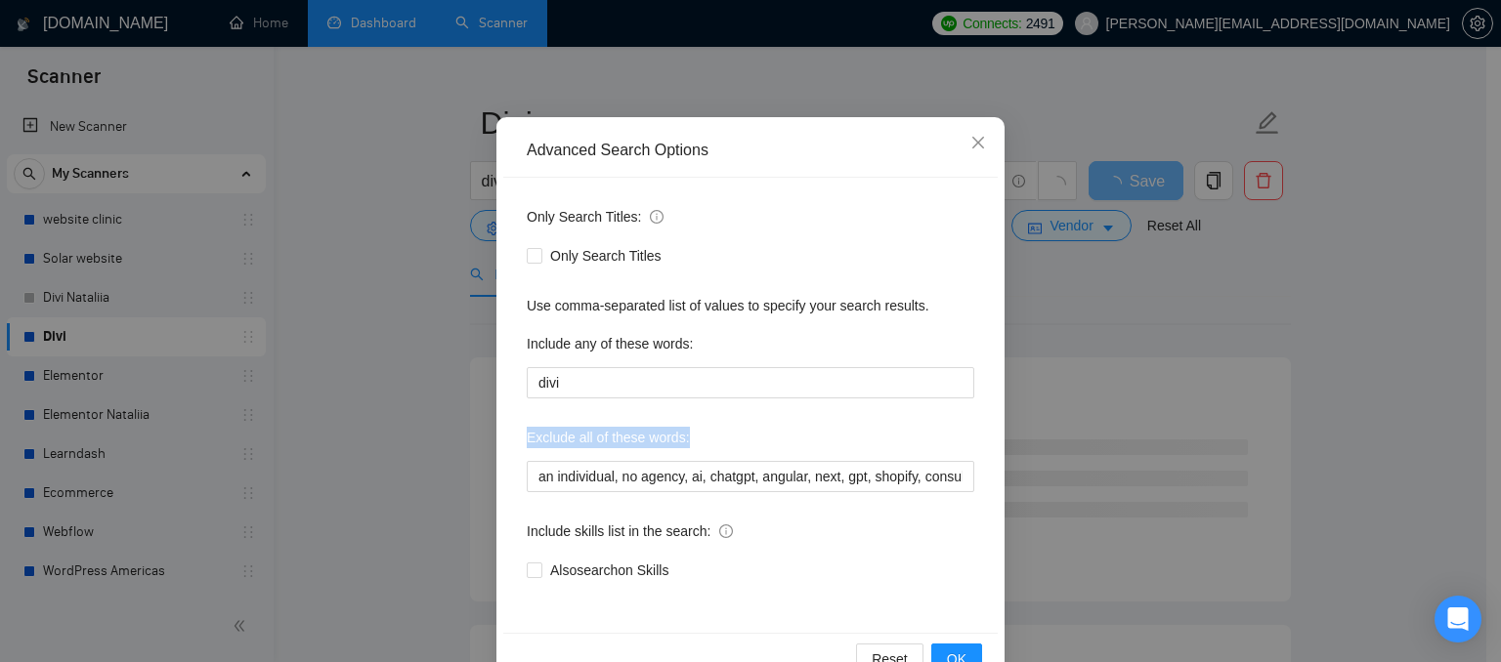
drag, startPoint x: 520, startPoint y: 439, endPoint x: 686, endPoint y: 452, distance: 166.7
click at [686, 452] on div "Exclude all of these words:" at bounding box center [751, 441] width 448 height 39
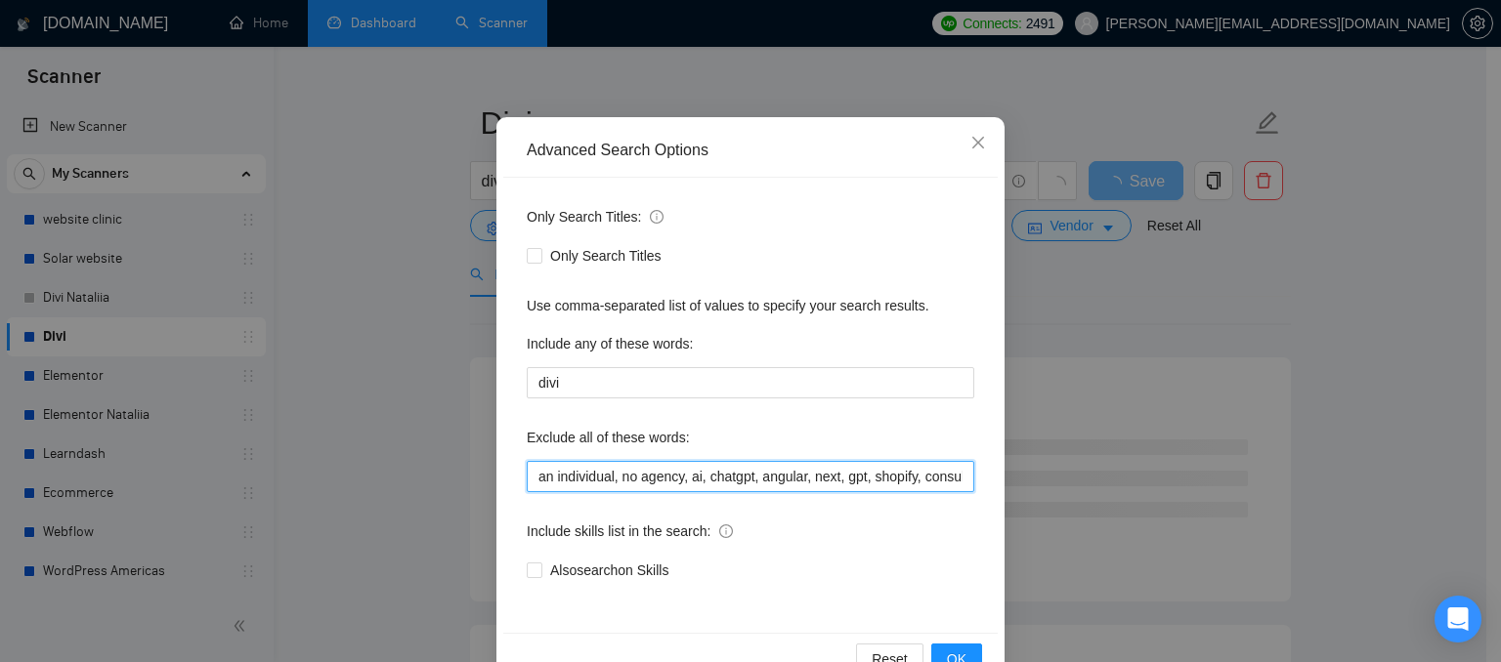
click at [705, 488] on input "an individual, no agency, ai, chatgpt, angular, next, gpt, shopify, consultant,…" at bounding box center [751, 476] width 448 height 31
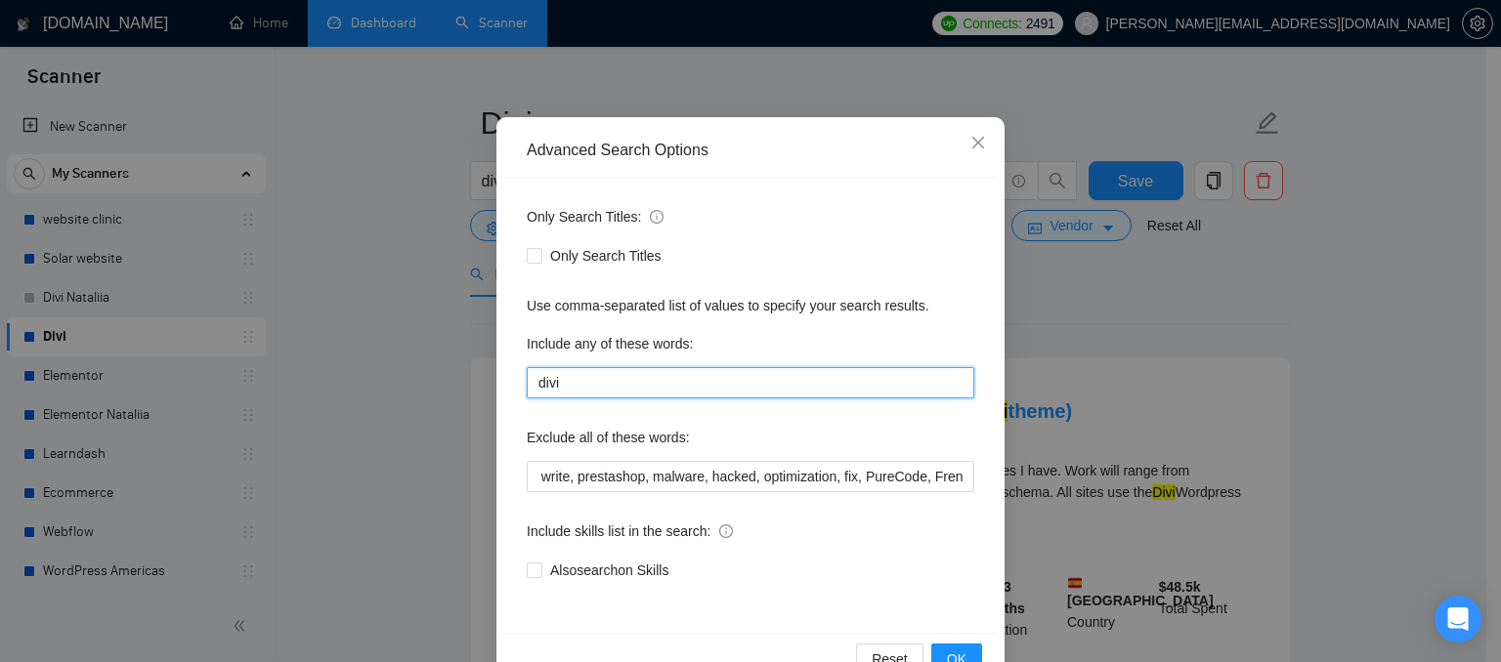
scroll to position [0, 0]
click at [579, 384] on input "divi" at bounding box center [751, 382] width 448 height 31
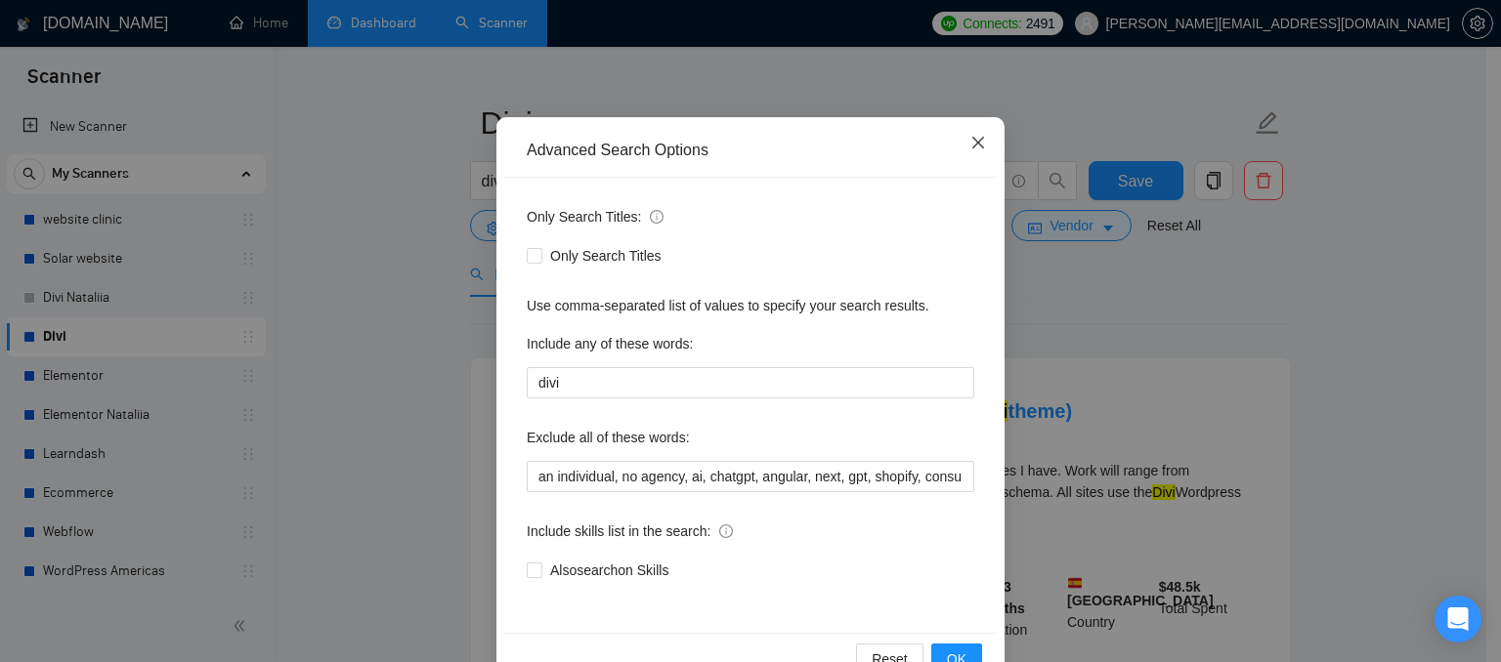
click at [970, 142] on icon "close" at bounding box center [978, 143] width 16 height 16
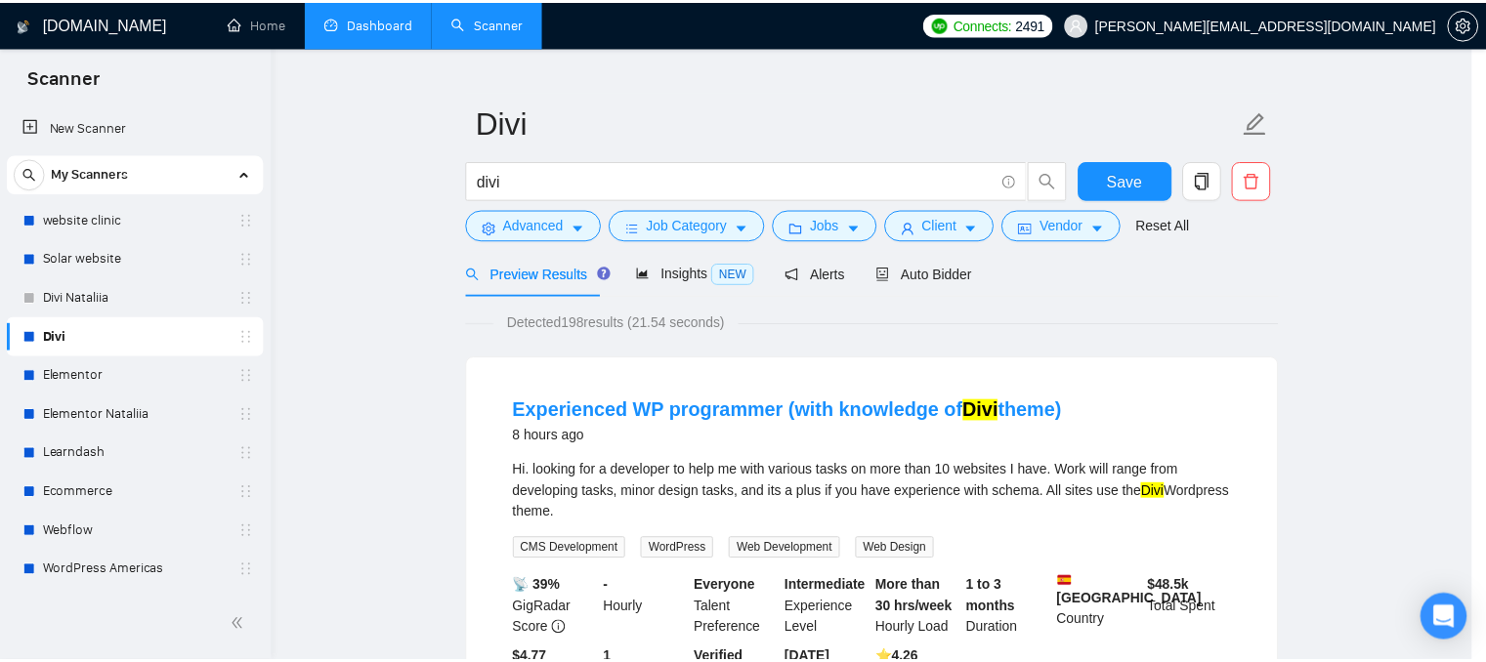
scroll to position [53, 0]
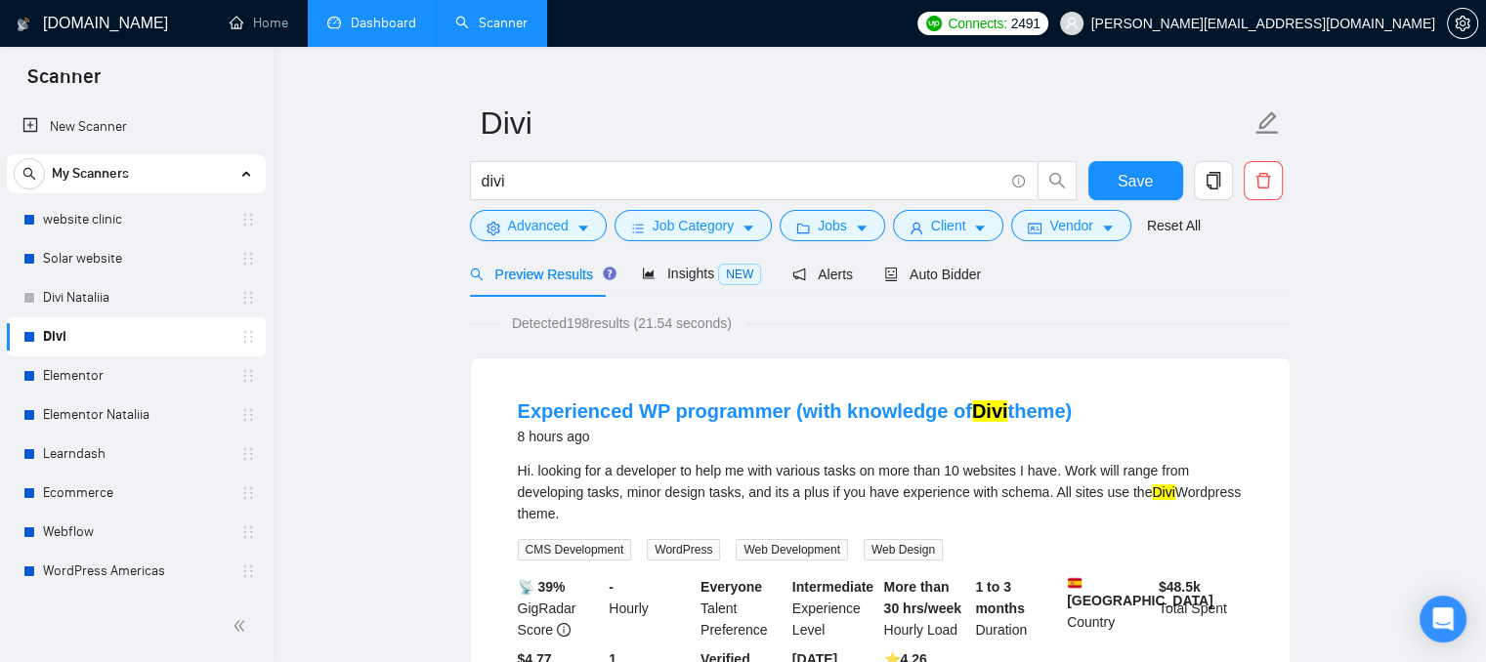
click at [341, 25] on link "Dashboard" at bounding box center [371, 23] width 89 height 17
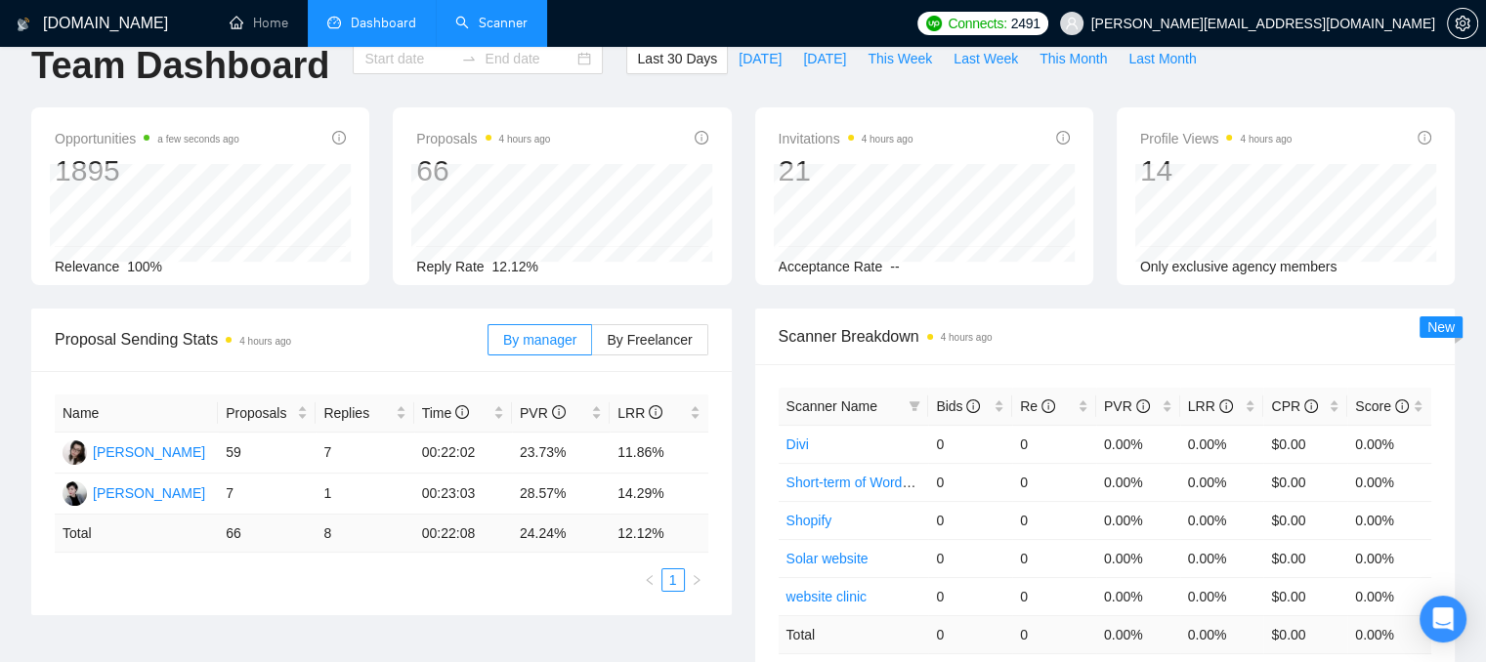
type input "[DATE]"
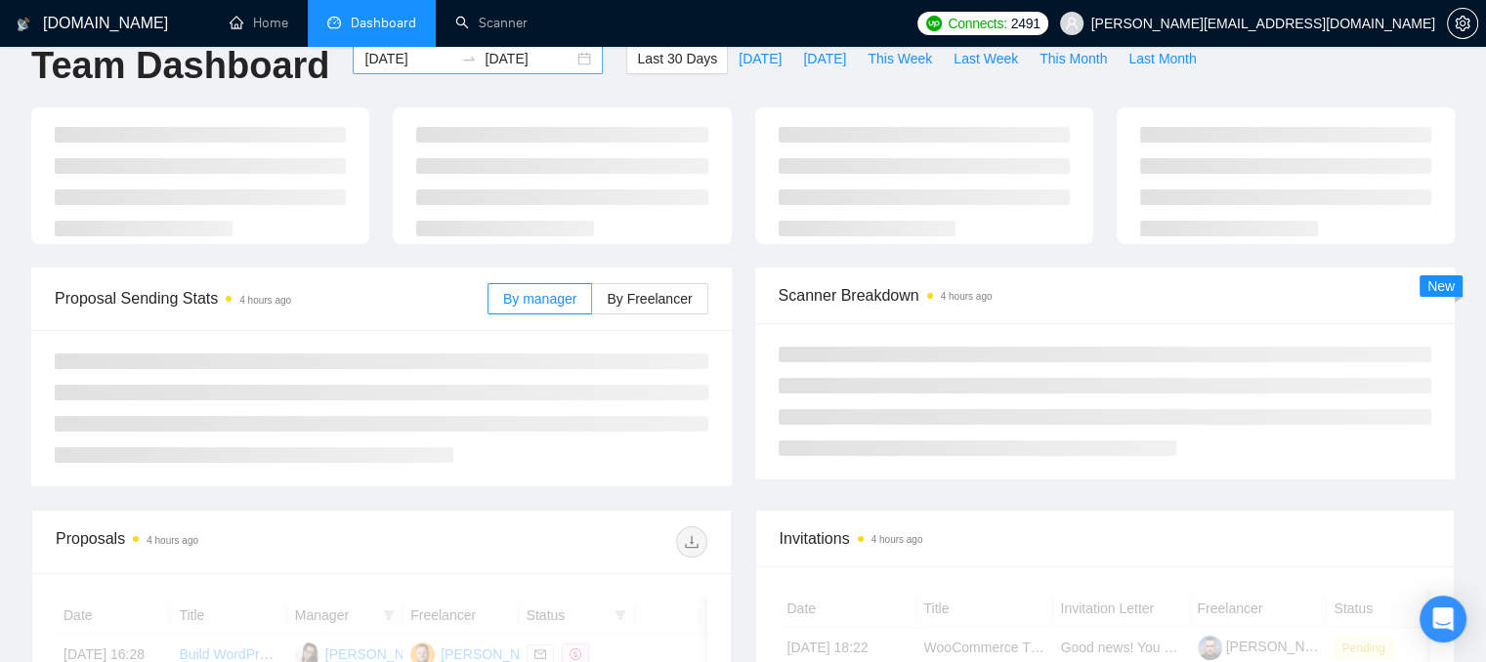
click at [412, 56] on input "[DATE]" at bounding box center [408, 58] width 89 height 21
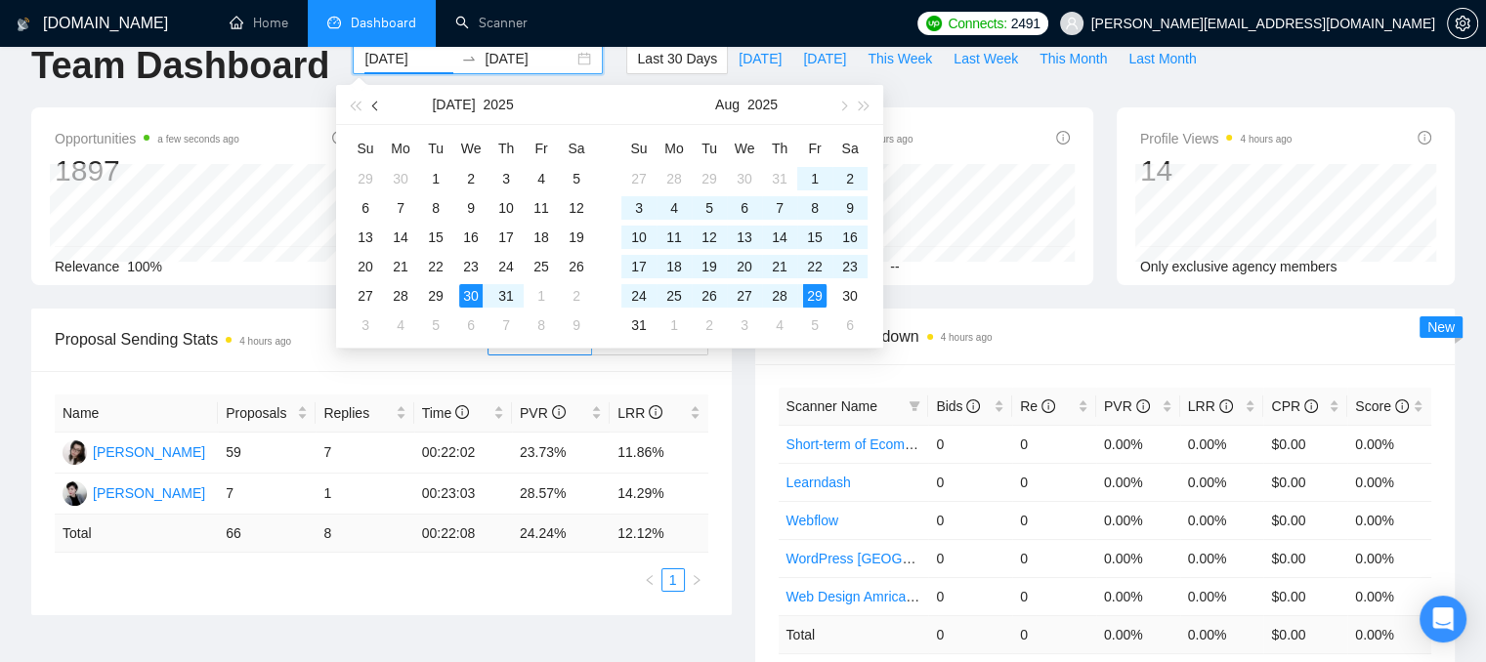
click at [379, 104] on span "button" at bounding box center [377, 106] width 10 height 10
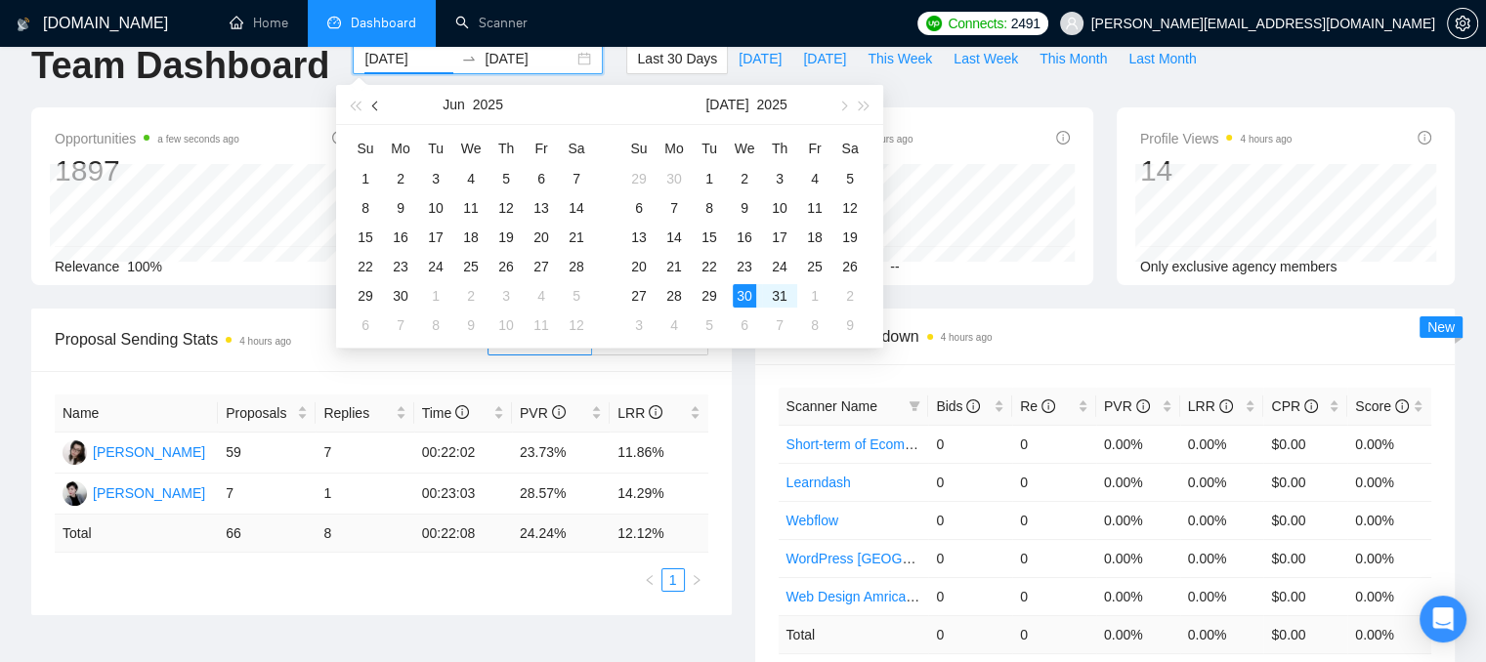
click at [379, 104] on span "button" at bounding box center [377, 106] width 10 height 10
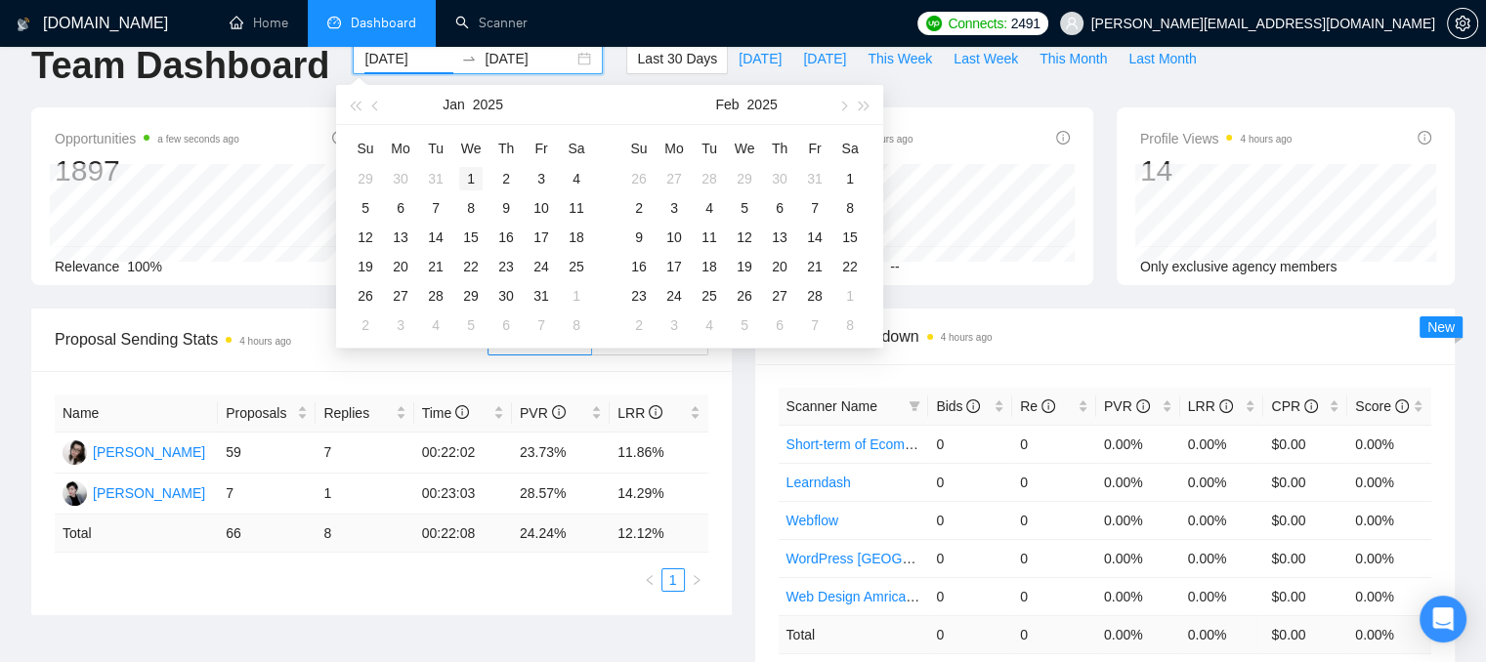
type input "[DATE]"
click at [465, 180] on div "1" at bounding box center [470, 178] width 23 height 23
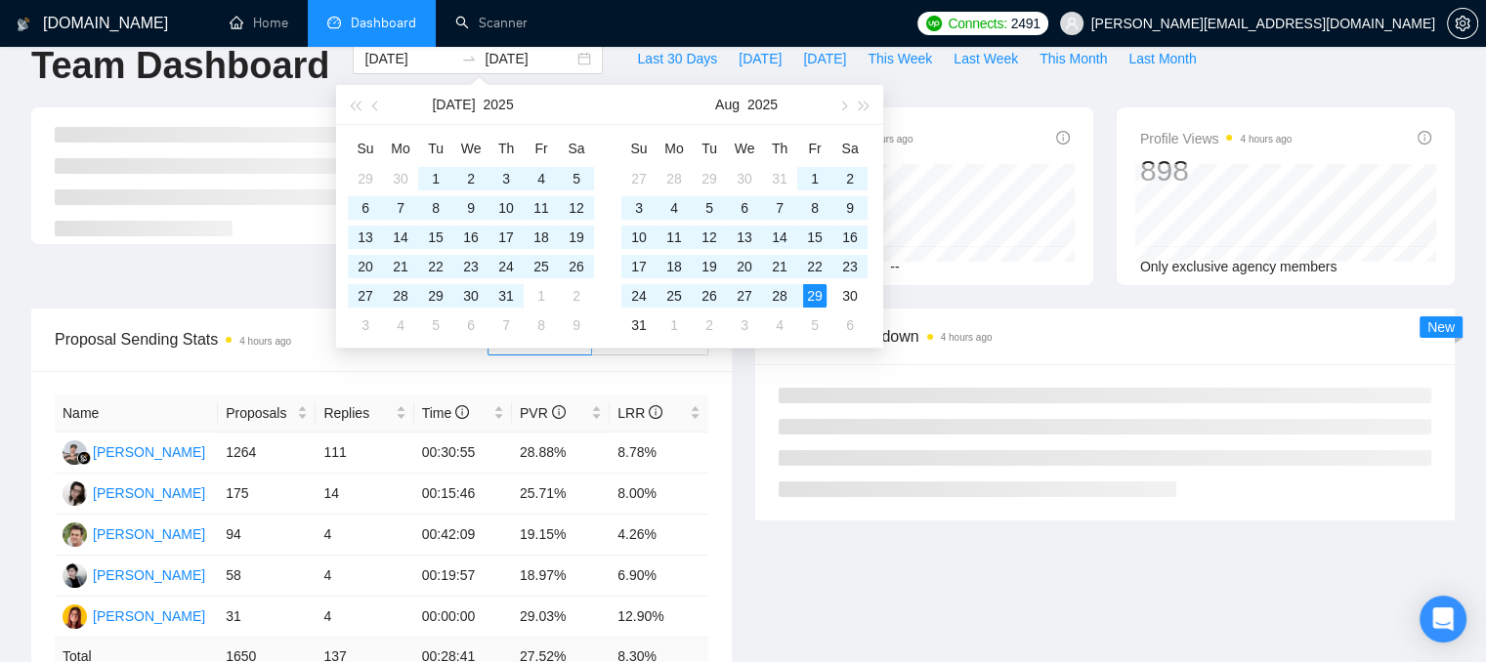
click at [1059, 294] on div "Invitations 4 hours ago 130 Acceptance Rate -- Profile Views 4 hours ago 898 On…" at bounding box center [743, 207] width 1447 height 201
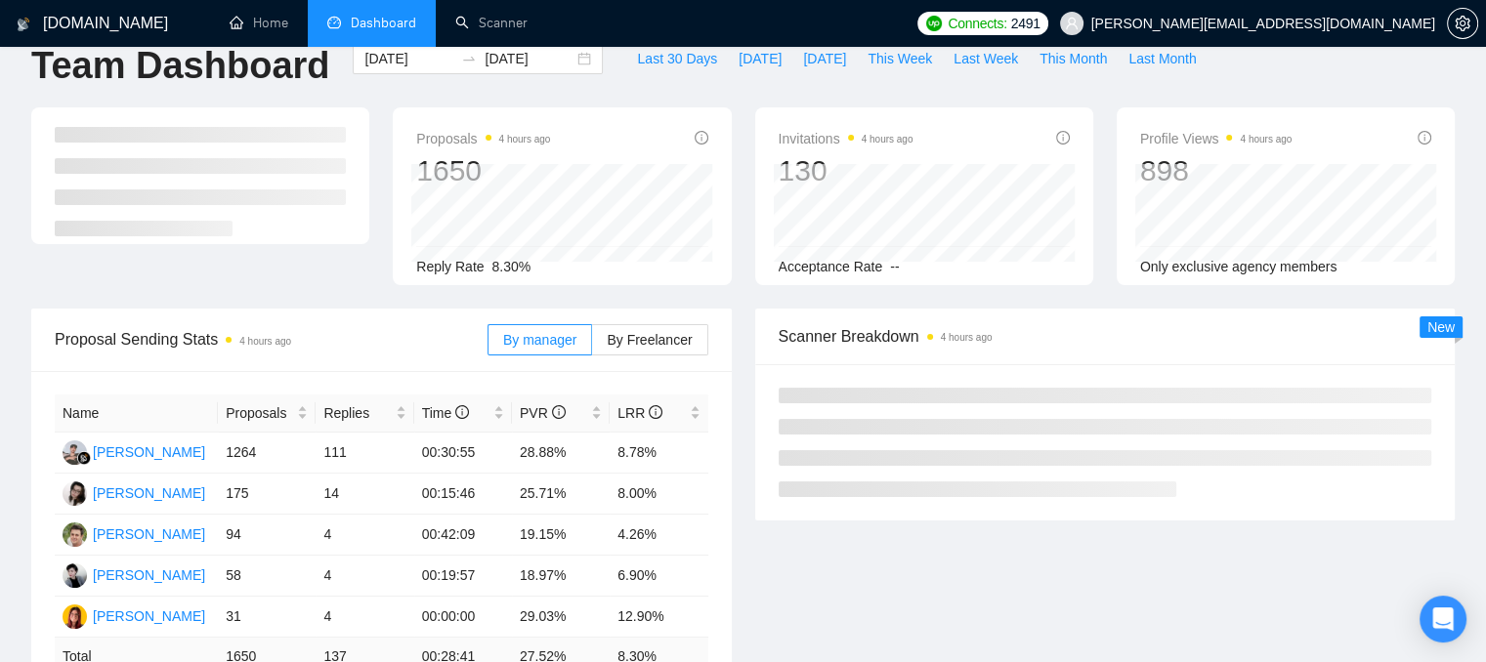
scroll to position [133, 0]
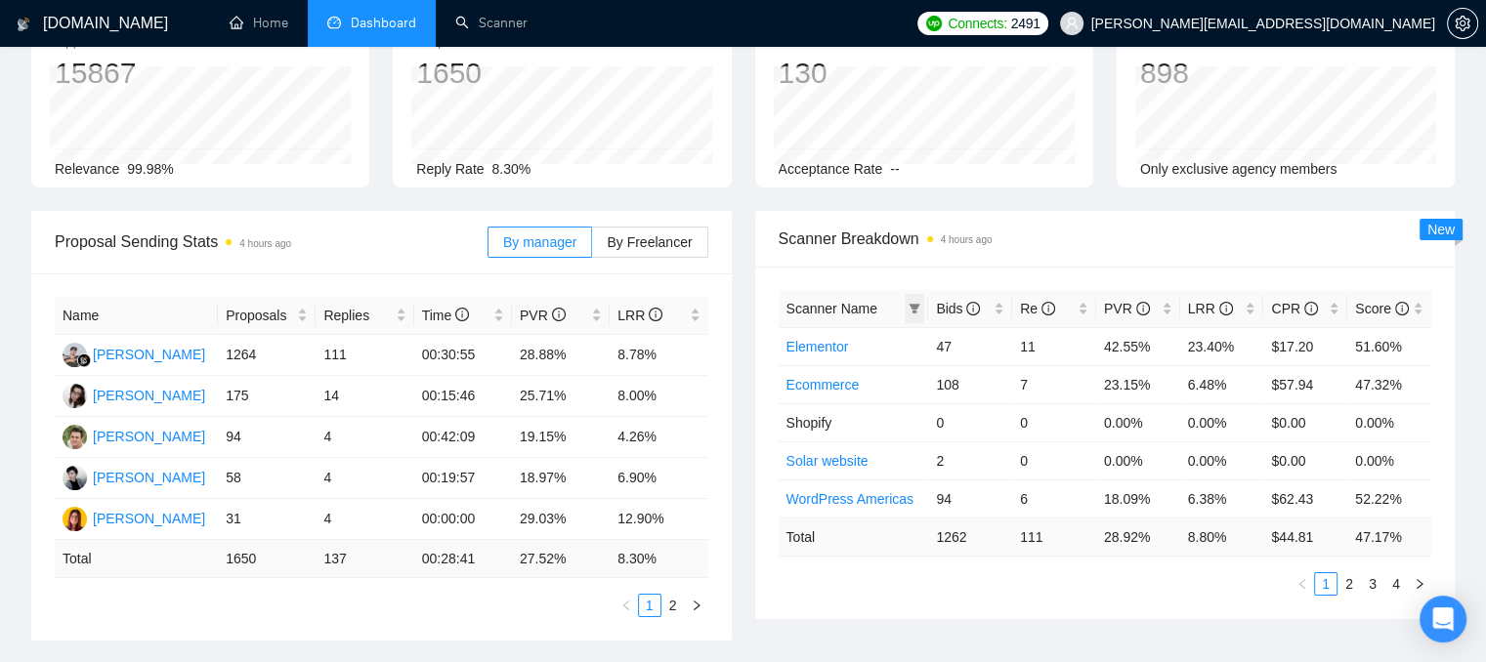
click at [919, 313] on icon "filter" at bounding box center [915, 309] width 12 height 12
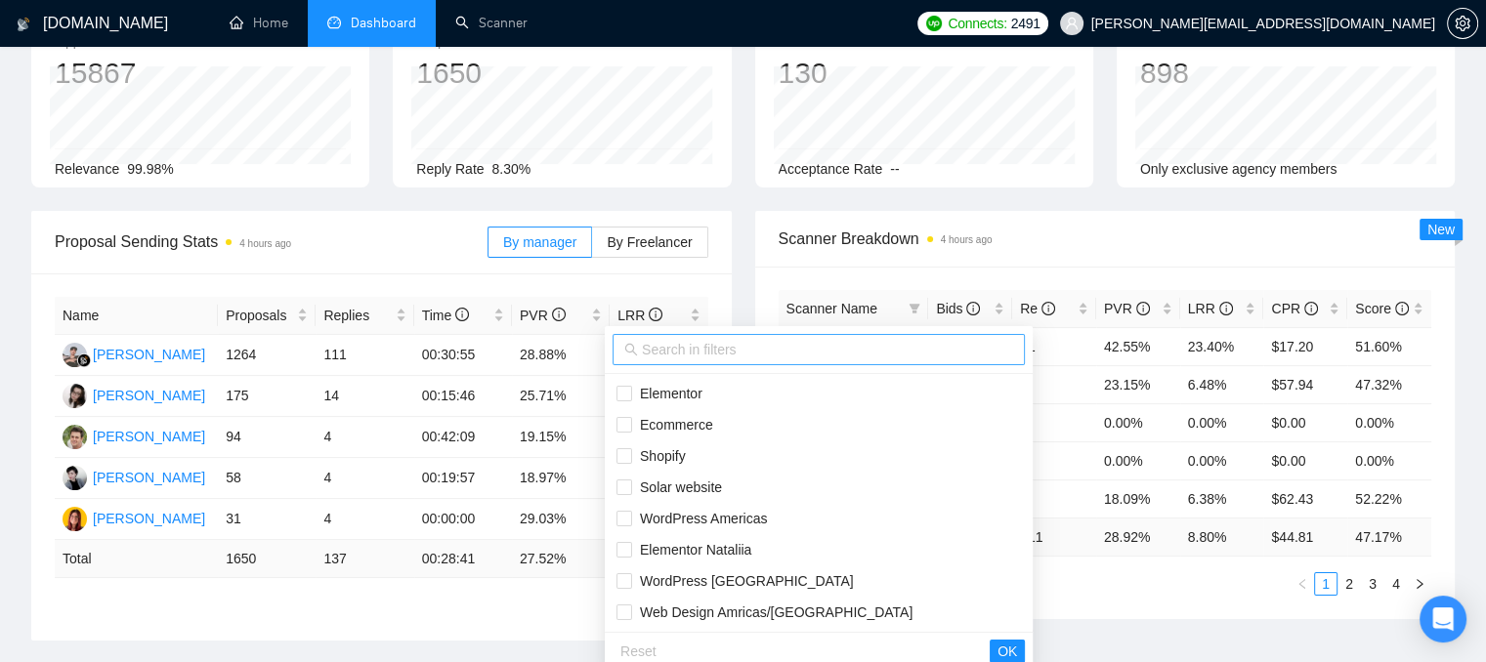
click at [655, 349] on input "text" at bounding box center [827, 349] width 371 height 21
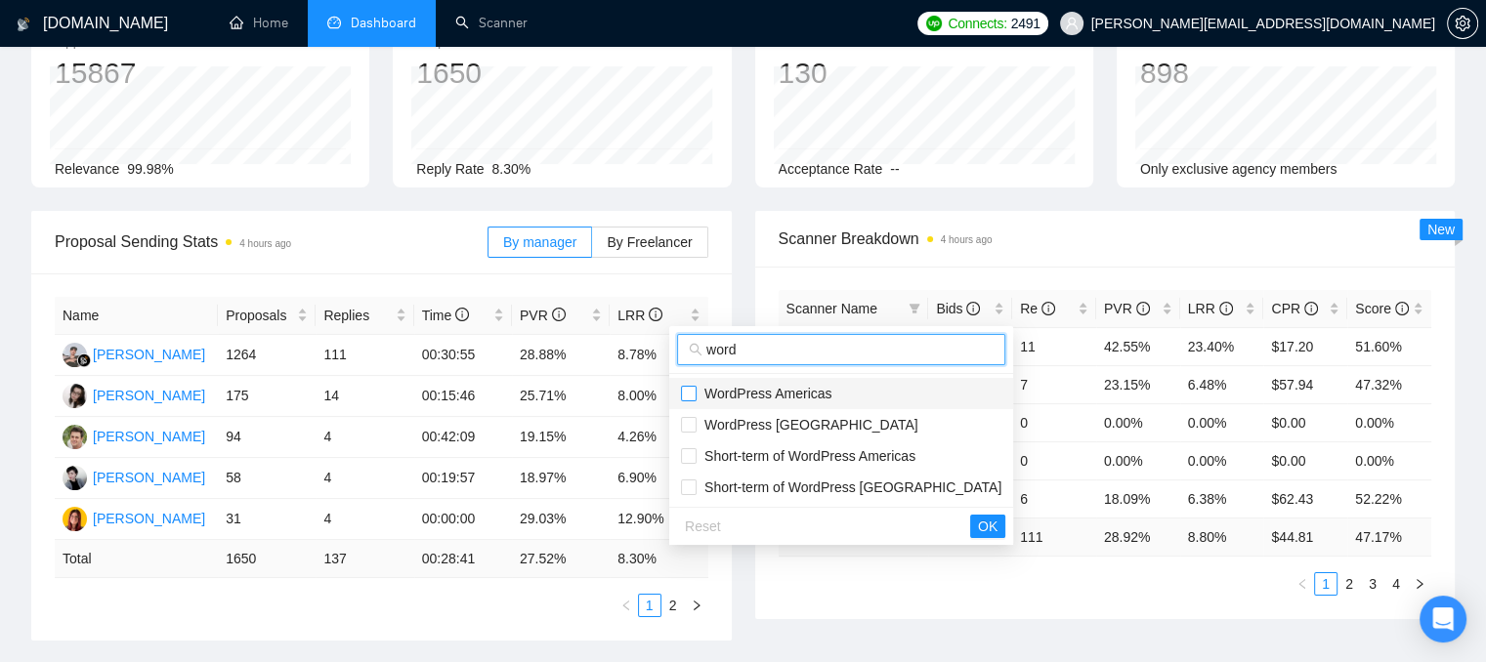
type input "word"
click at [690, 387] on input "checkbox" at bounding box center [689, 394] width 16 height 16
checkbox input "true"
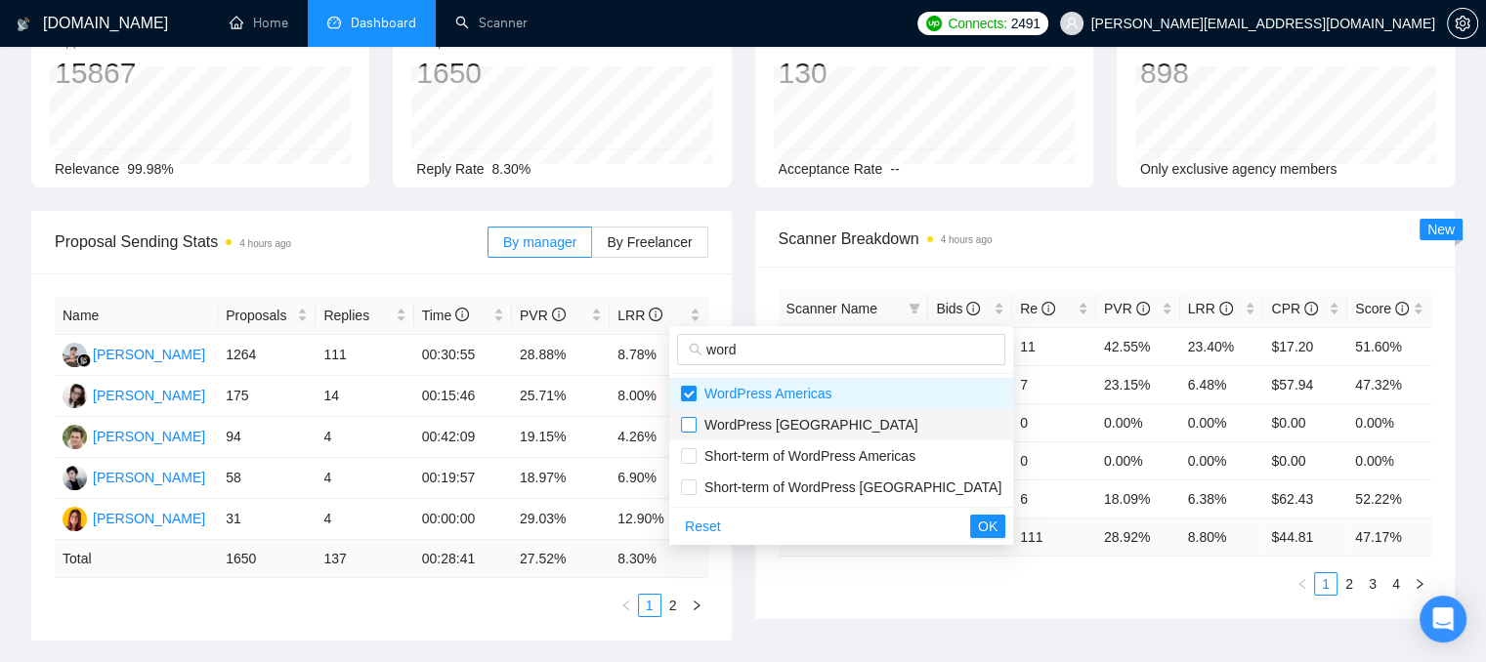
click at [688, 426] on input "checkbox" at bounding box center [689, 425] width 16 height 16
checkbox input "true"
click at [978, 533] on span "OK" at bounding box center [988, 526] width 20 height 21
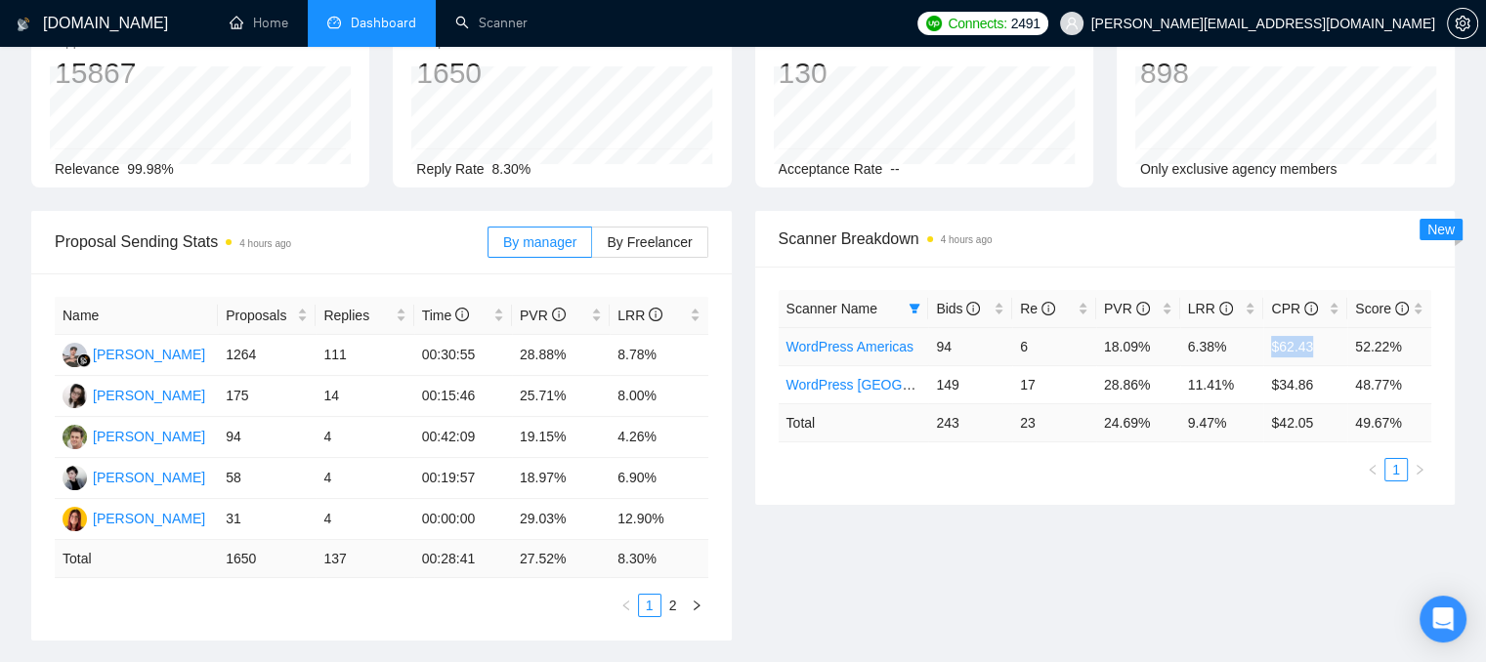
drag, startPoint x: 1311, startPoint y: 347, endPoint x: 1274, endPoint y: 350, distance: 37.2
click at [1274, 350] on td "$62.43" at bounding box center [1305, 346] width 84 height 38
drag, startPoint x: 1047, startPoint y: 381, endPoint x: 1016, endPoint y: 381, distance: 31.3
click at [1016, 381] on td "17" at bounding box center [1054, 384] width 84 height 38
drag, startPoint x: 950, startPoint y: 540, endPoint x: 887, endPoint y: 564, distance: 66.8
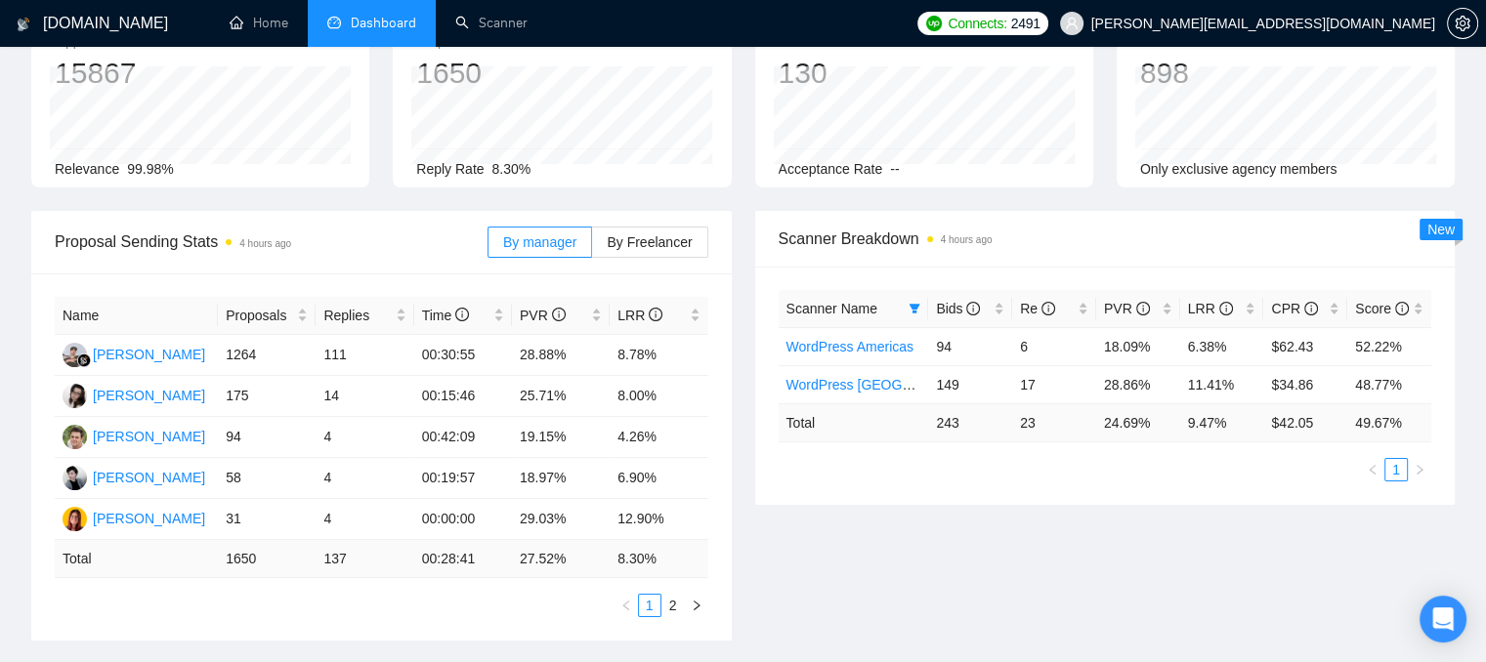
click at [887, 564] on div "Proposal Sending Stats 4 hours ago By manager By Freelancer Name Proposals Repl…" at bounding box center [743, 437] width 1447 height 453
click at [846, 349] on link "WordPress Americas" at bounding box center [850, 347] width 127 height 16
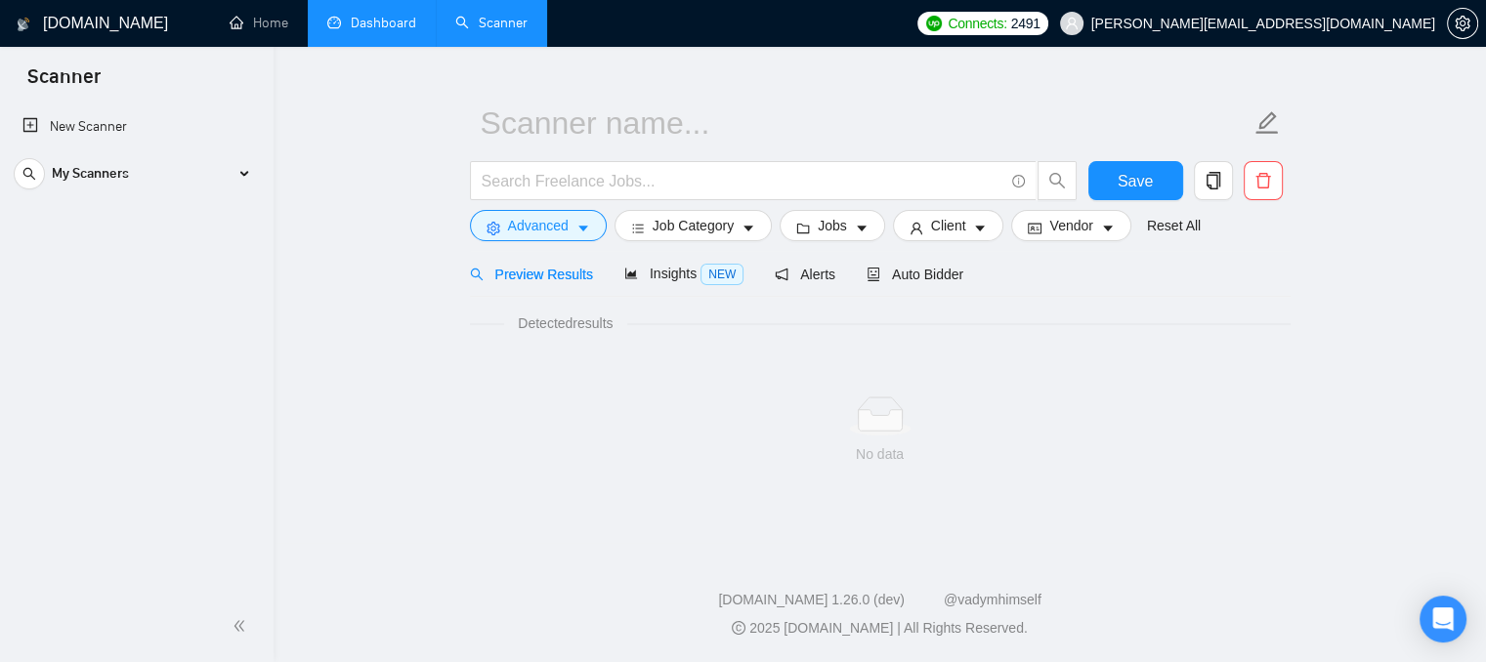
scroll to position [35, 0]
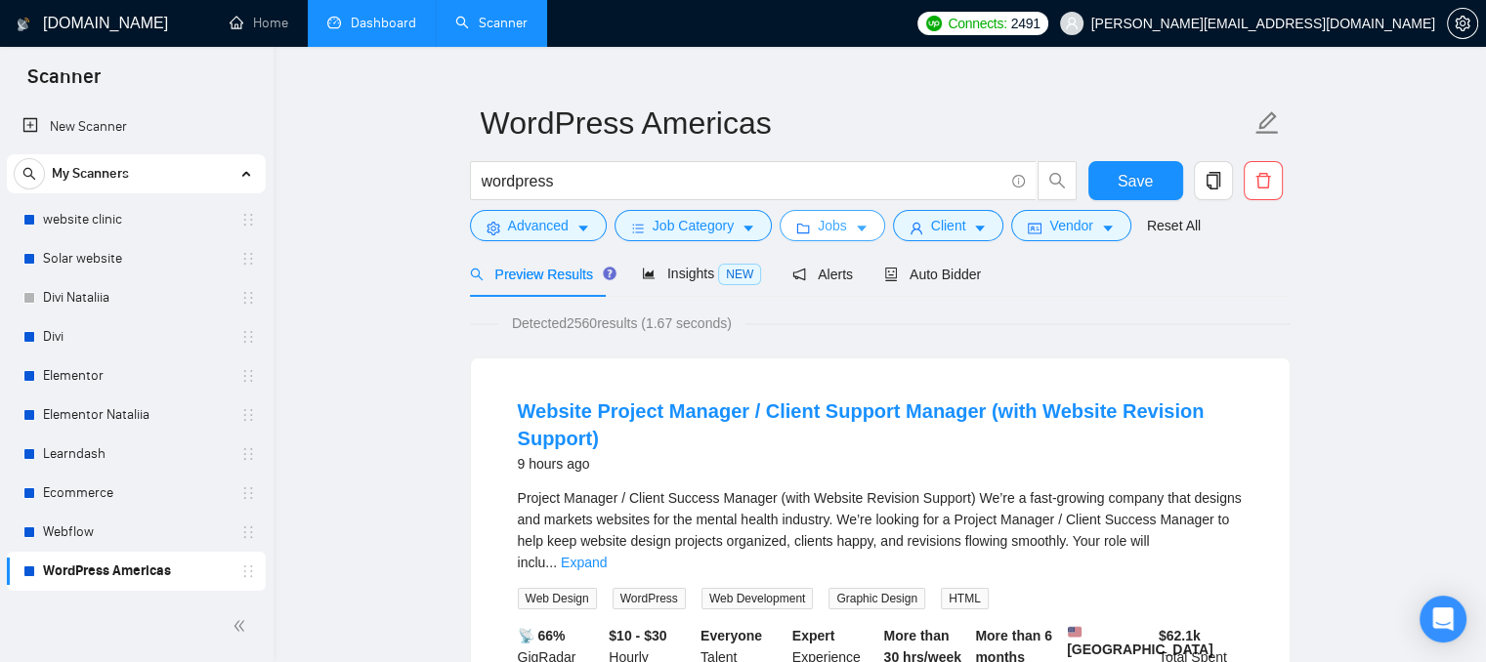
click at [825, 216] on span "Jobs" at bounding box center [832, 225] width 29 height 21
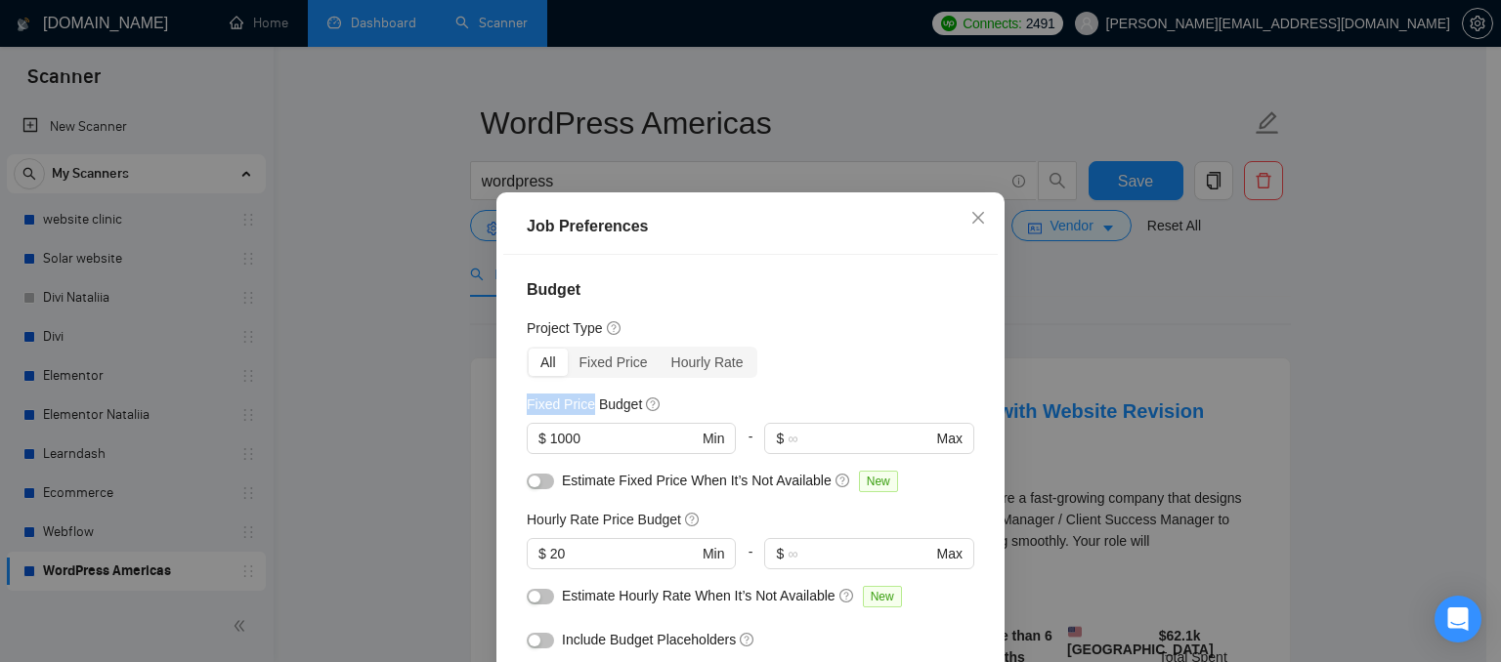
drag, startPoint x: 519, startPoint y: 406, endPoint x: 584, endPoint y: 414, distance: 65.9
click at [584, 414] on h5 "Fixed Price Budget" at bounding box center [584, 404] width 115 height 21
drag, startPoint x: 519, startPoint y: 513, endPoint x: 587, endPoint y: 516, distance: 68.5
click at [587, 516] on h5 "Hourly Rate Price Budget" at bounding box center [604, 519] width 154 height 21
click at [789, 342] on div "Budget Project Type All Fixed Price Hourly Rate Fixed Price Budget $ 1000 Min -…" at bounding box center [750, 487] width 494 height 464
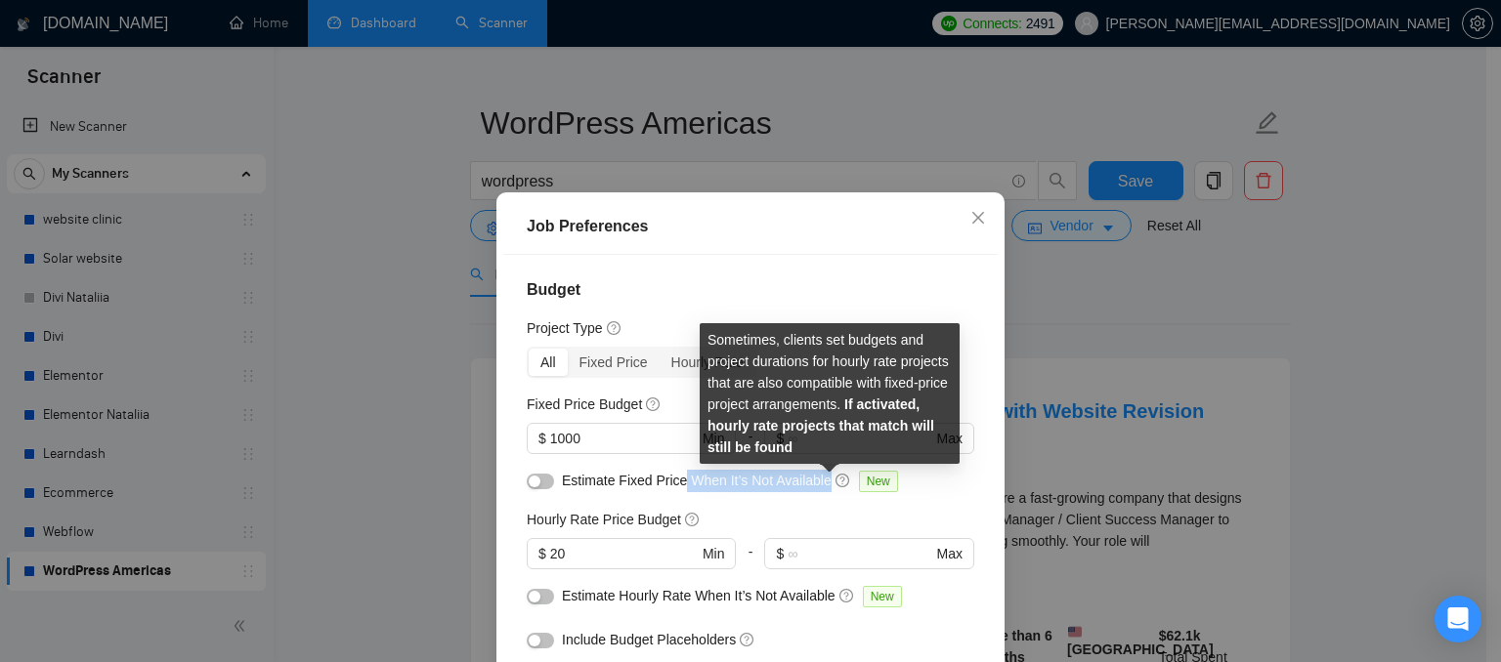
drag, startPoint x: 675, startPoint y: 481, endPoint x: 825, endPoint y: 482, distance: 149.5
click at [825, 482] on div "Estimate Fixed Price When It’s Not Available New" at bounding box center [758, 481] width 392 height 22
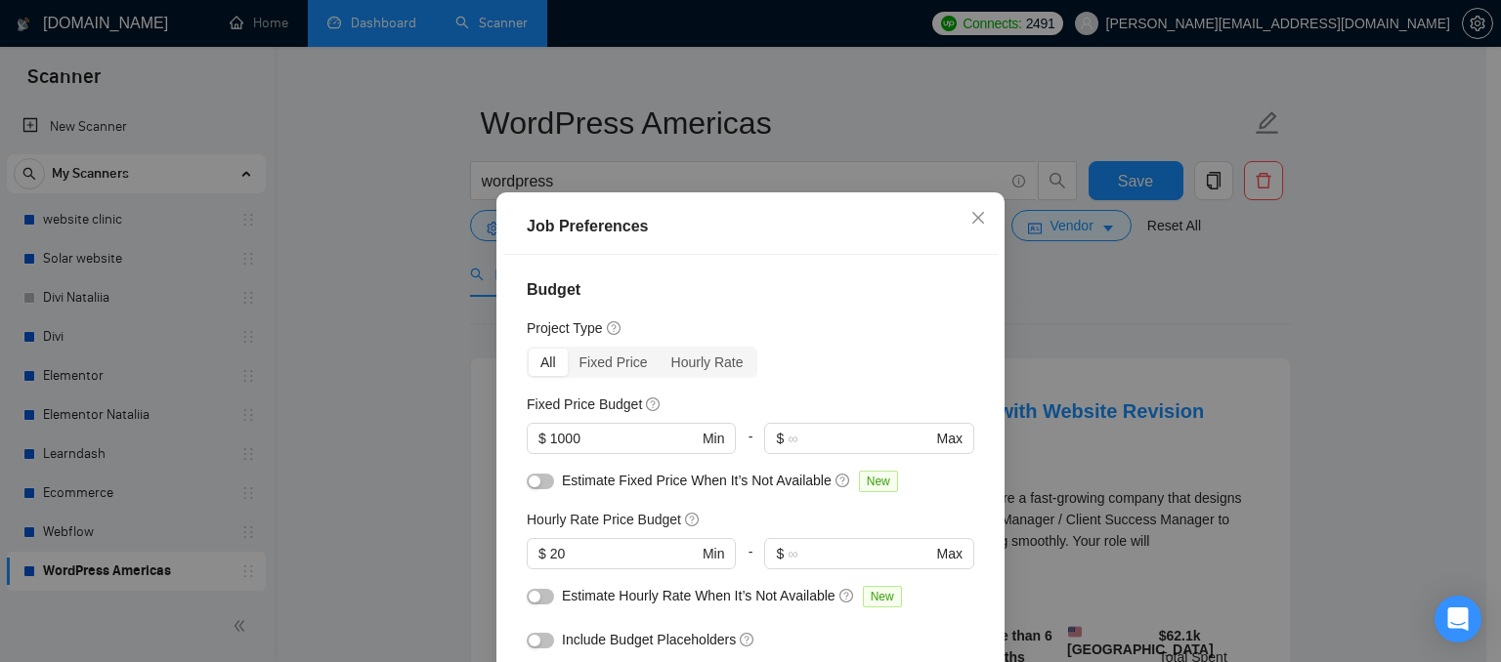
click at [471, 142] on div "Job Preferences Budget Project Type All Fixed Price Hourly Rate Fixed Price Bud…" at bounding box center [750, 331] width 1501 height 662
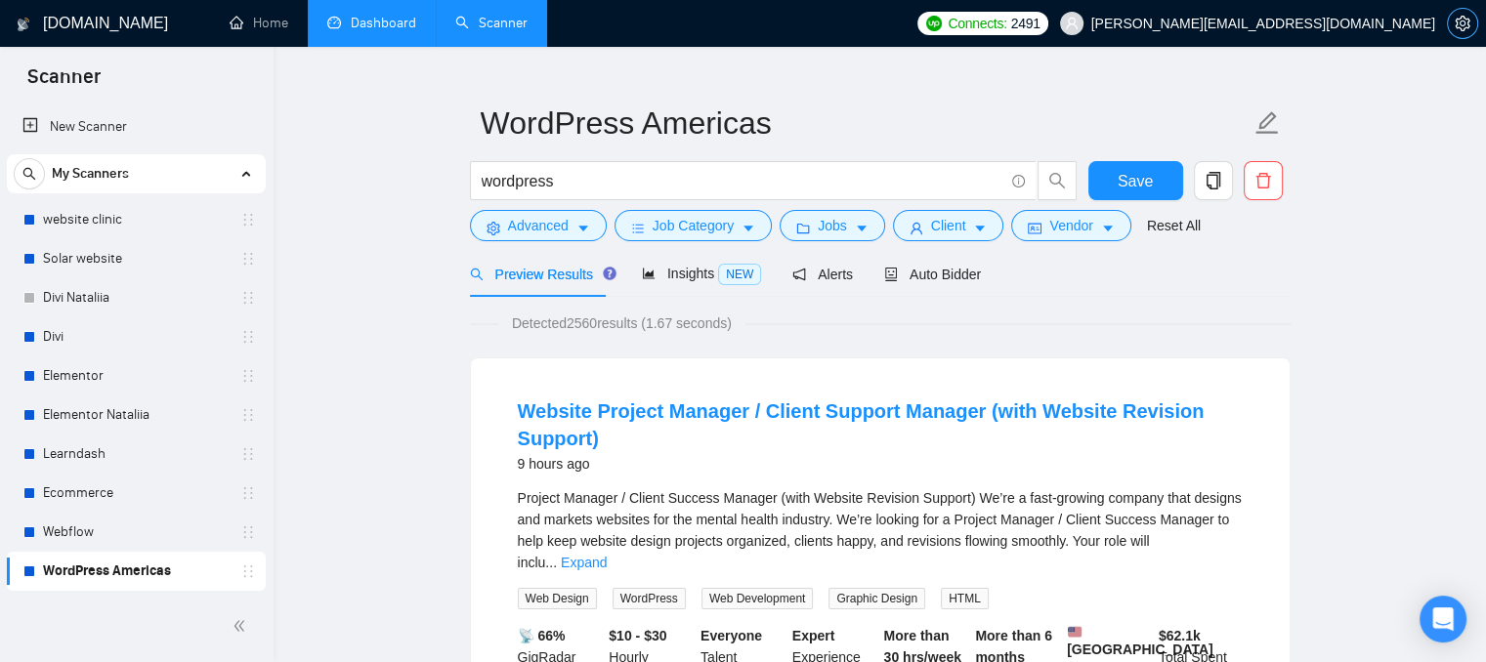
click at [1467, 25] on icon "setting" at bounding box center [1463, 24] width 16 height 16
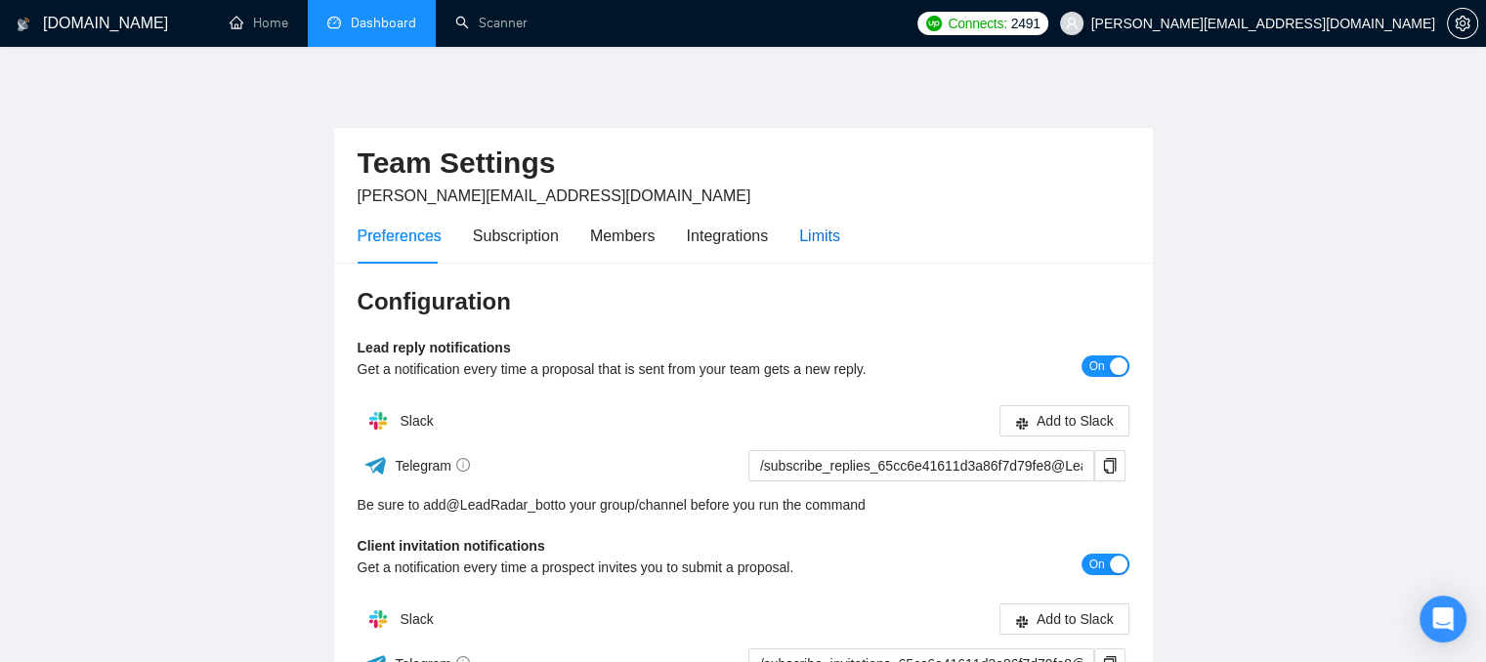
click at [815, 238] on div "Limits" at bounding box center [819, 236] width 41 height 24
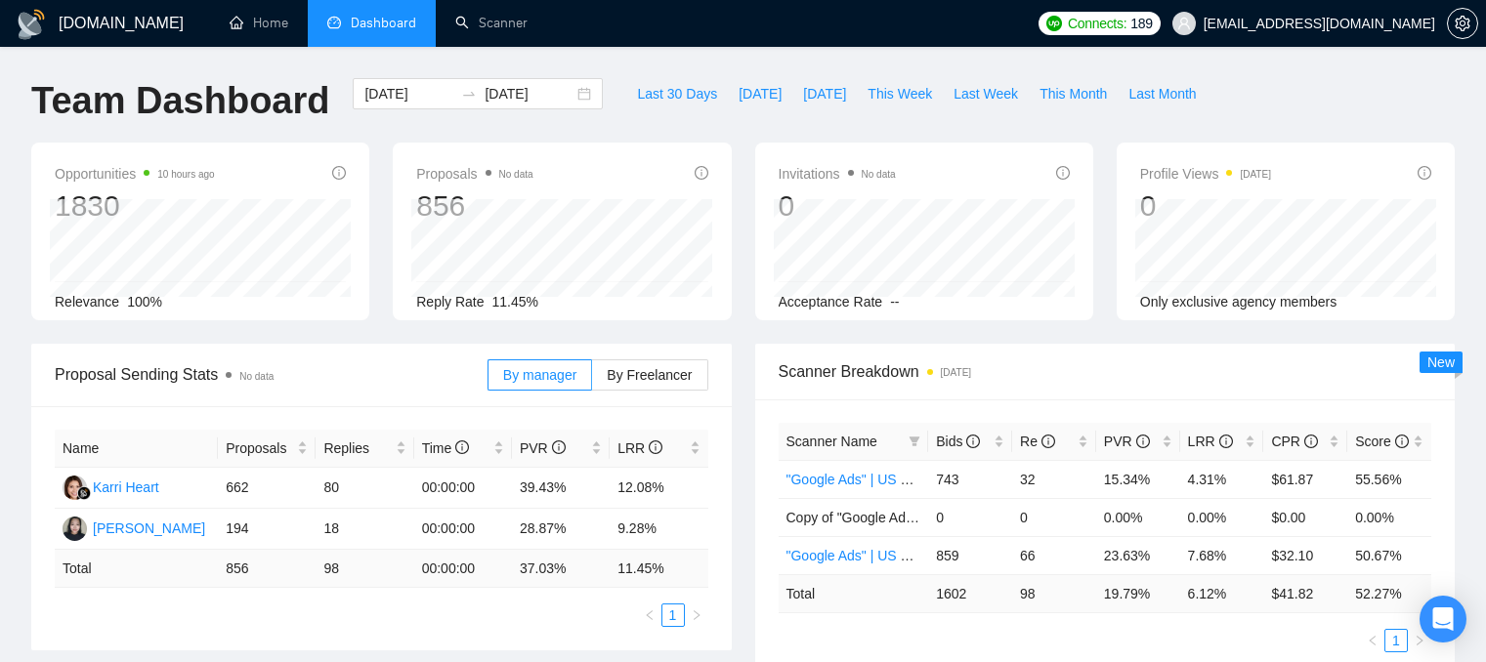
scroll to position [293, 0]
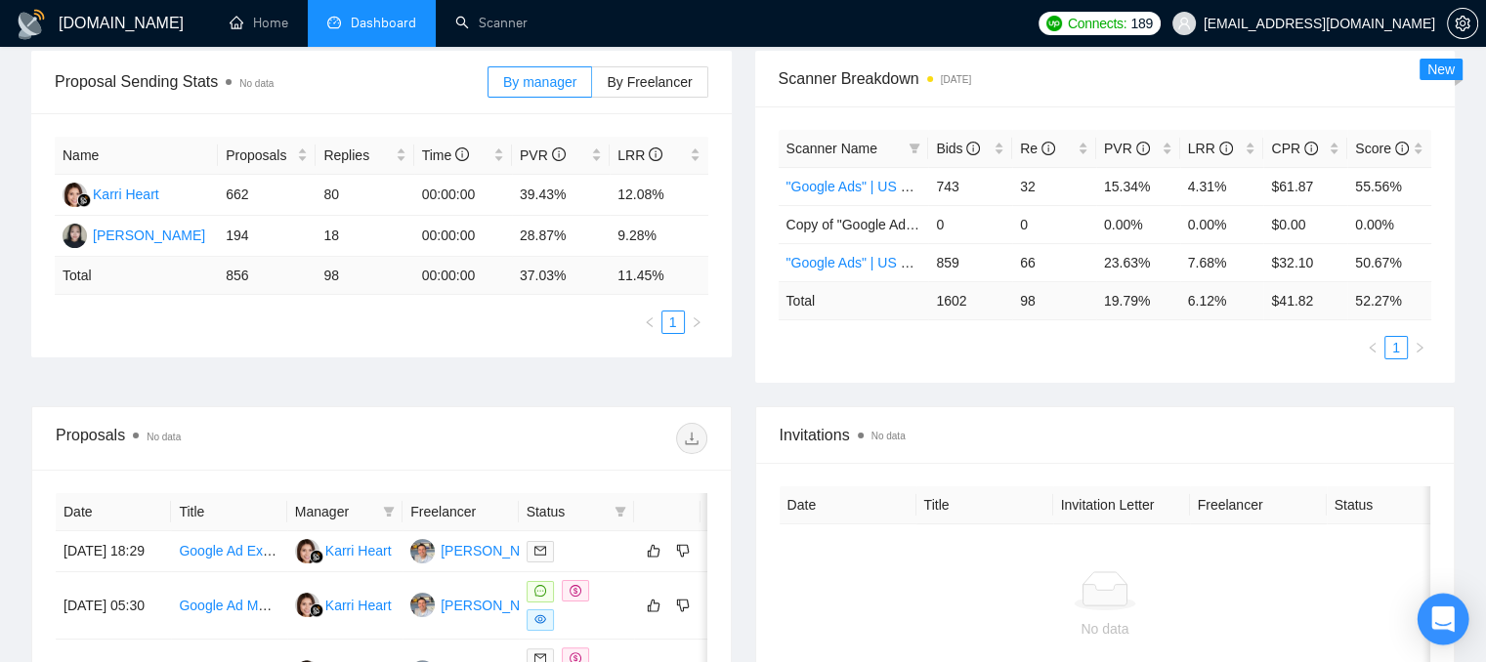
click at [1440, 622] on icon "Open Intercom Messenger" at bounding box center [1443, 619] width 25 height 25
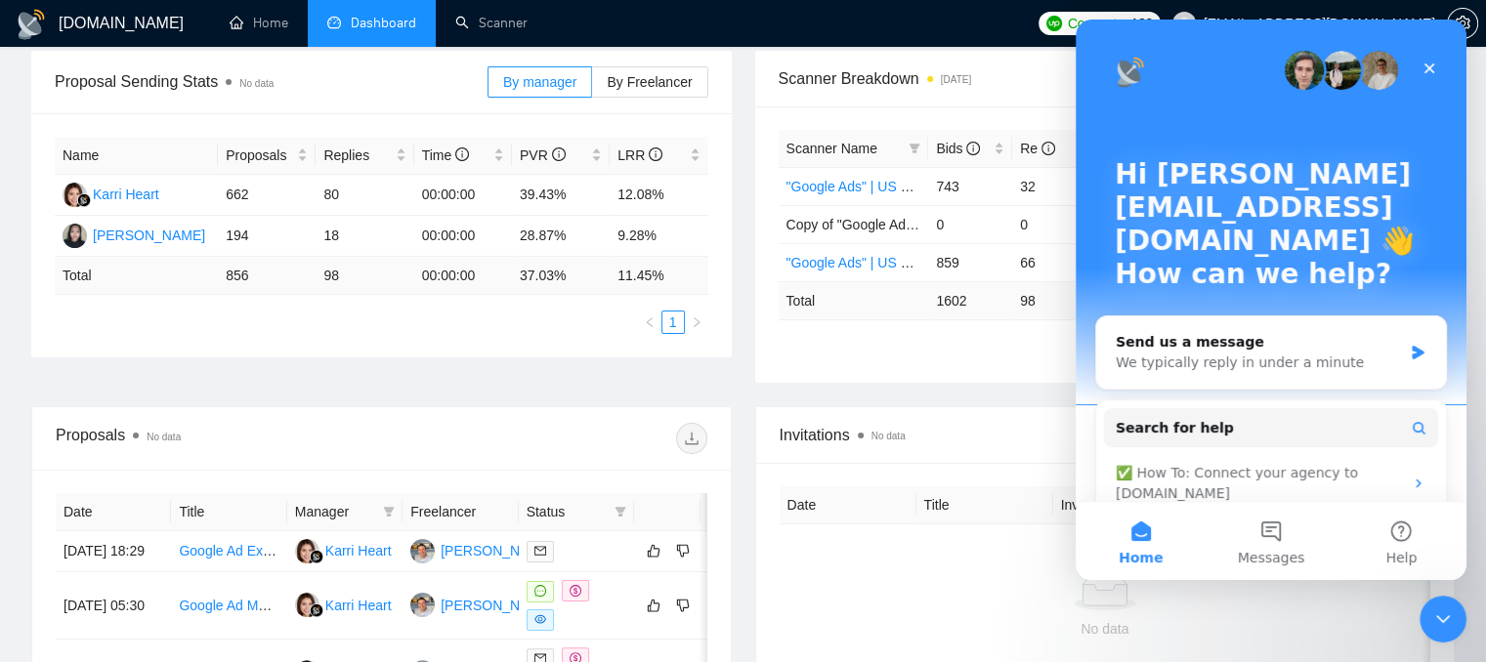
scroll to position [0, 0]
click at [1247, 539] on button "Messages" at bounding box center [1271, 541] width 130 height 78
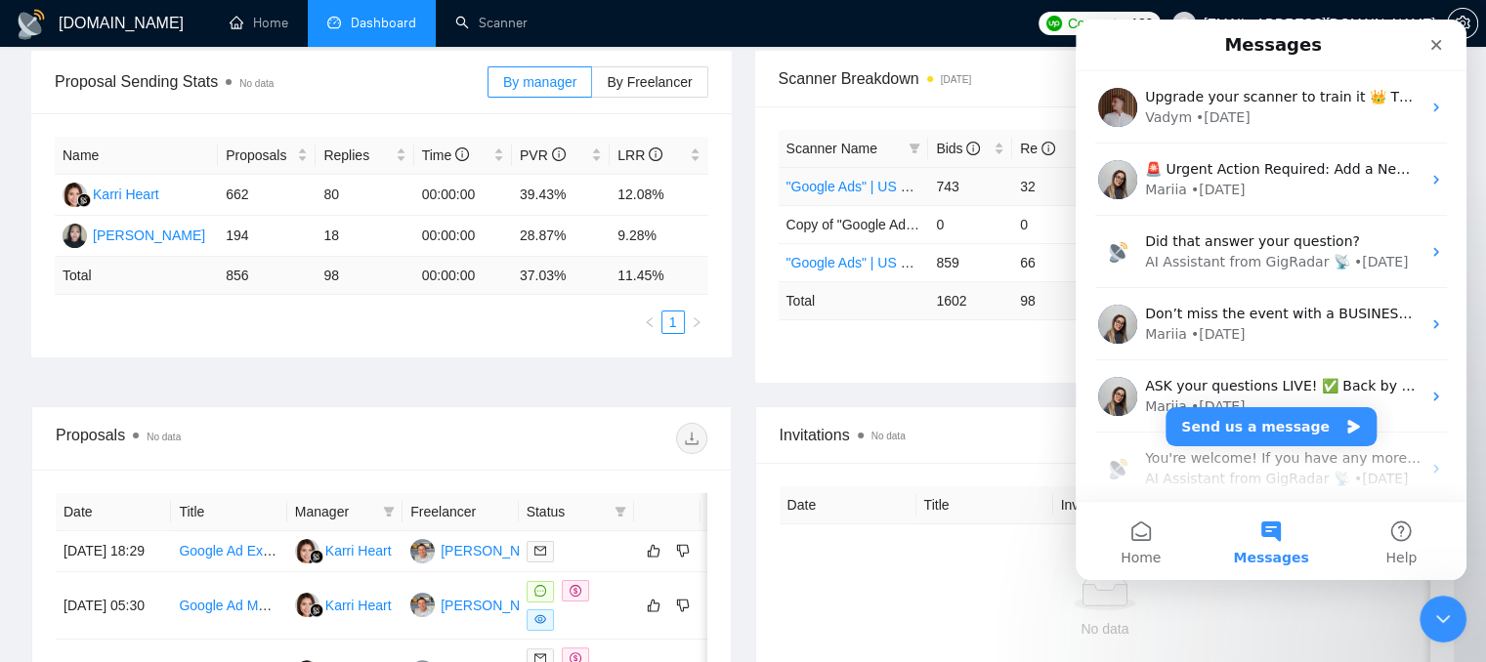
click at [801, 189] on link ""Google Ads" | US & WW | Expert" at bounding box center [889, 187] width 204 height 16
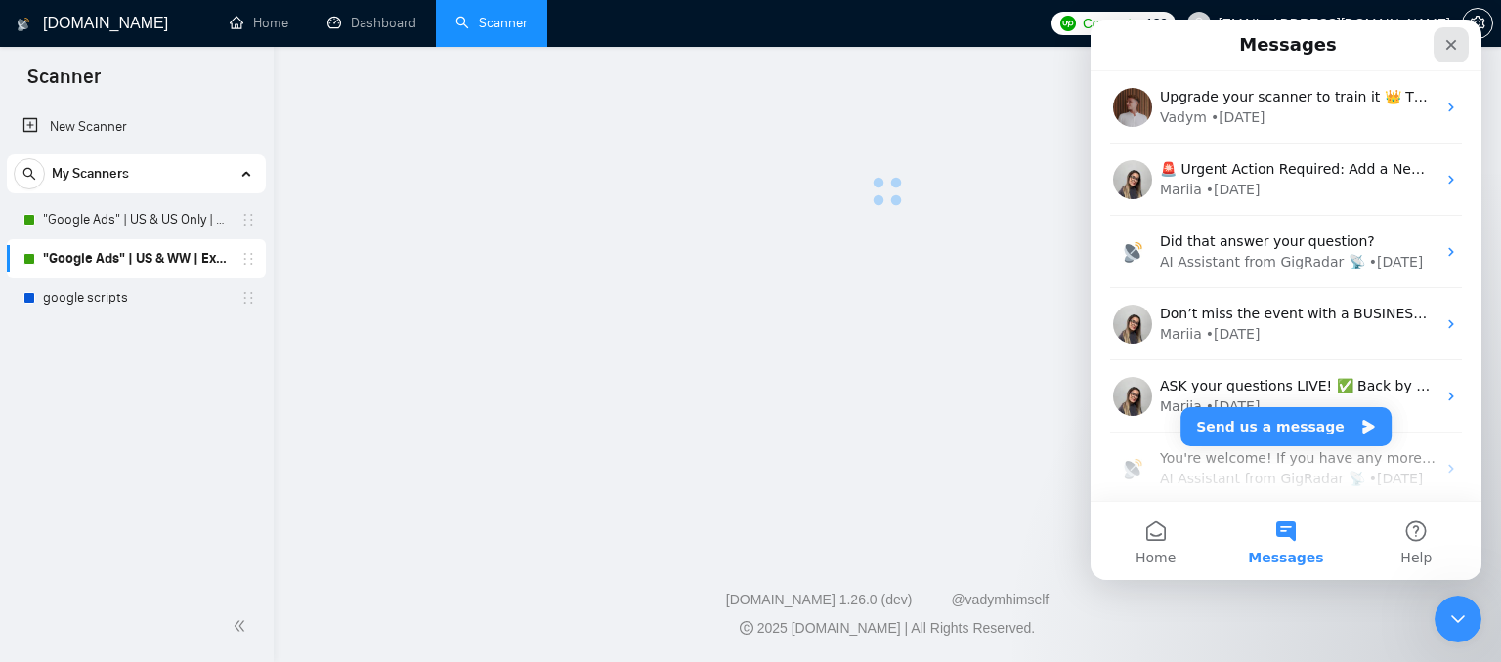
click at [1456, 44] on icon "Close" at bounding box center [1451, 45] width 16 height 16
